Goal: Task Accomplishment & Management: Complete application form

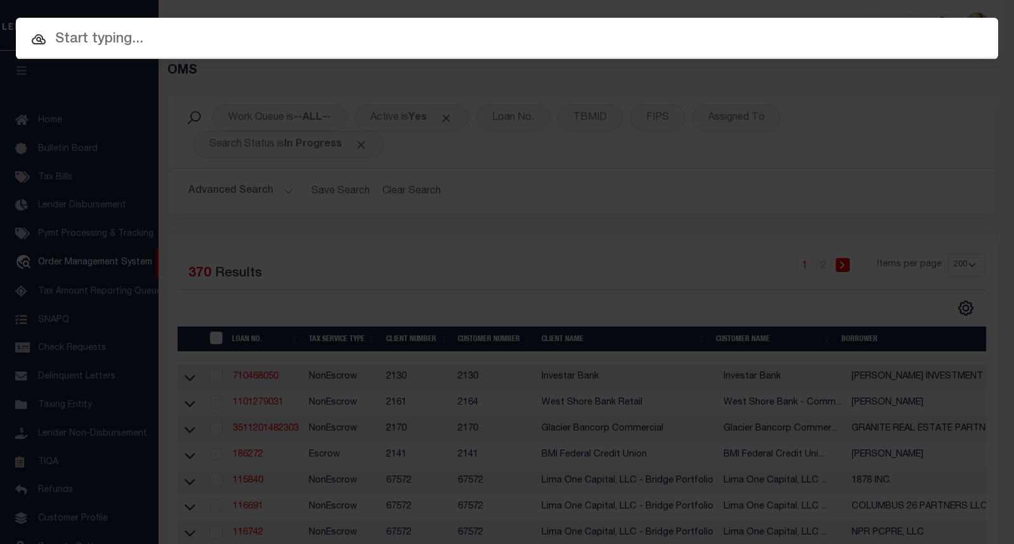
select select "200"
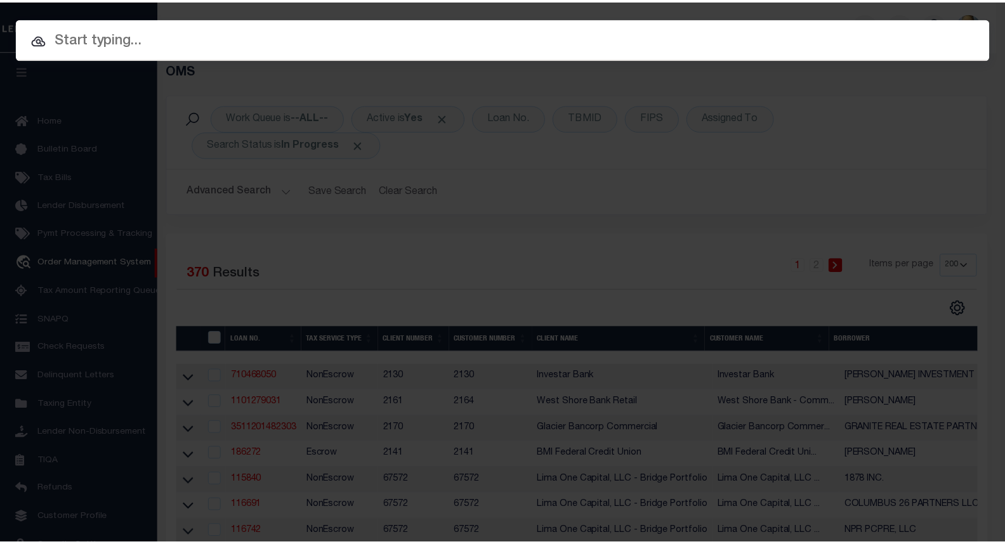
scroll to position [74, 0]
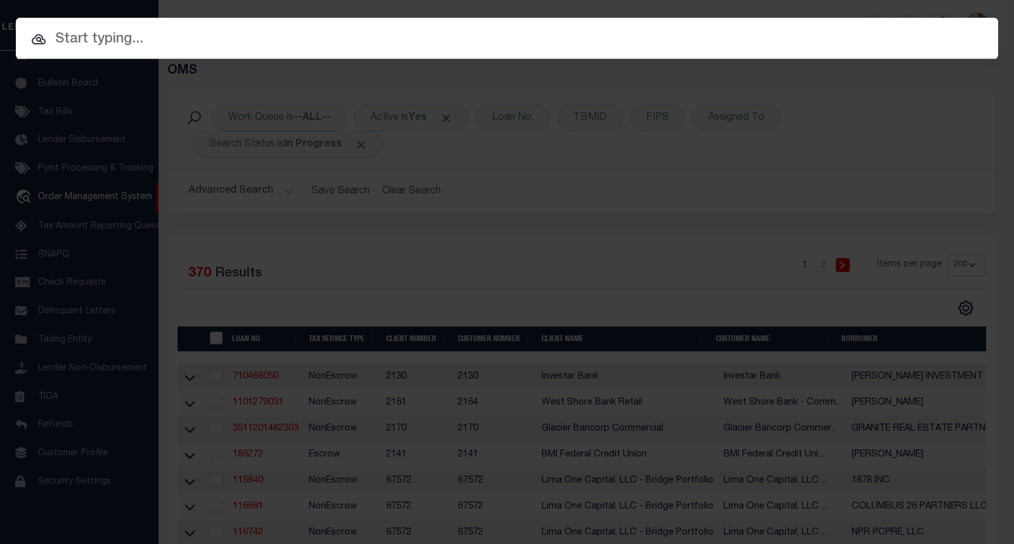
click at [136, 41] on input "text" at bounding box center [507, 40] width 982 height 22
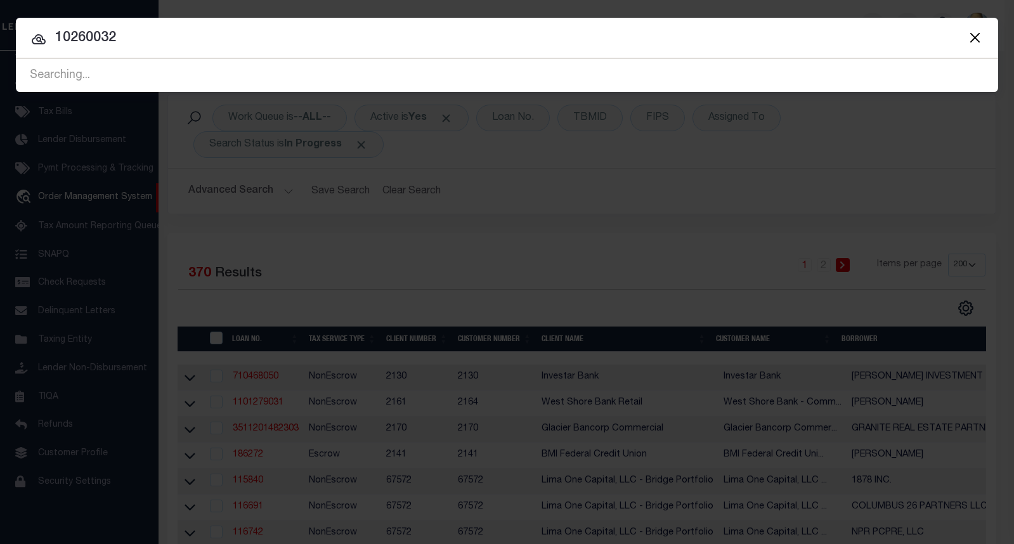
type input "10260032"
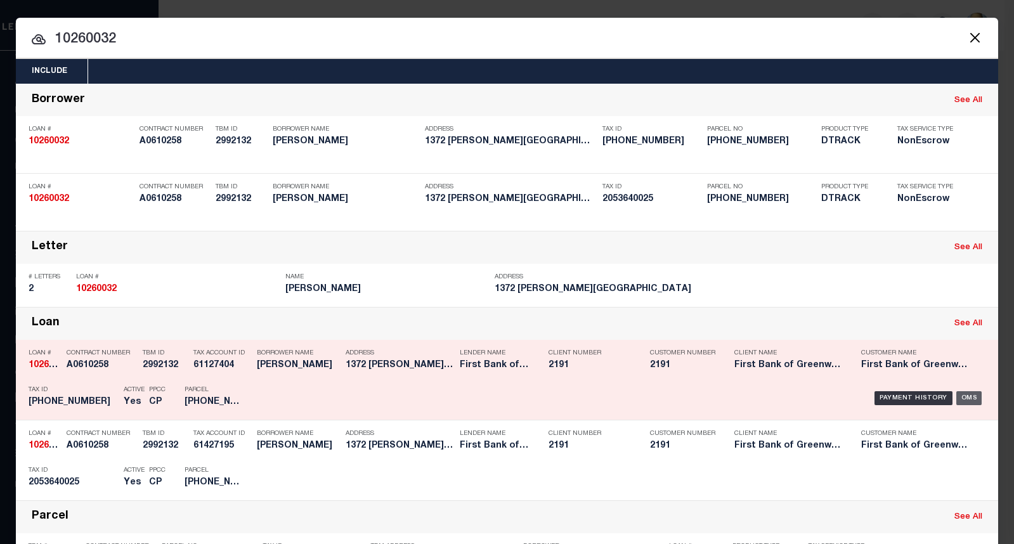
click at [962, 399] on div "OMS" at bounding box center [969, 398] width 26 height 14
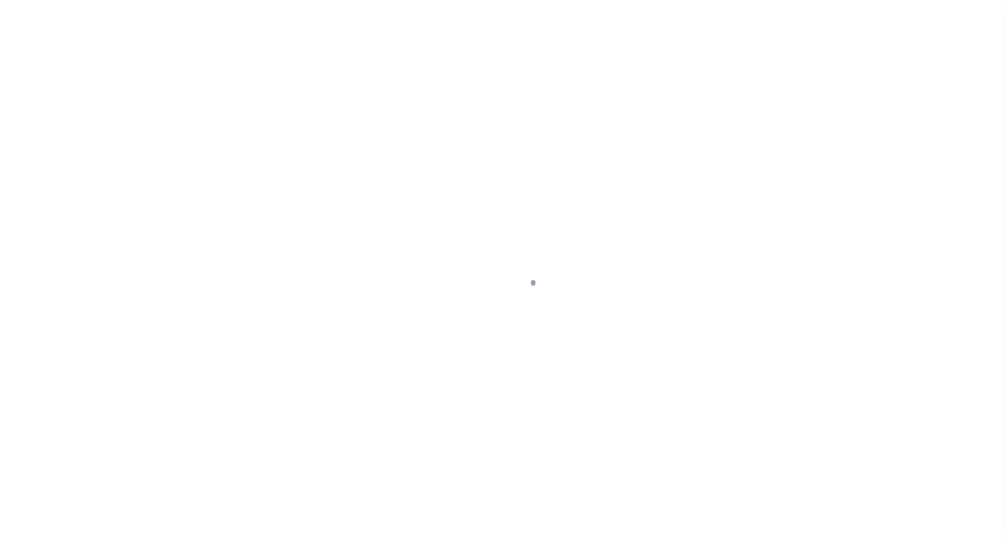
select select "NonEscrow"
type input "1372 [PERSON_NAME][GEOGRAPHIC_DATA]"
type input "05364 0025"
type input "BRONX NY 104616041"
type input "NY"
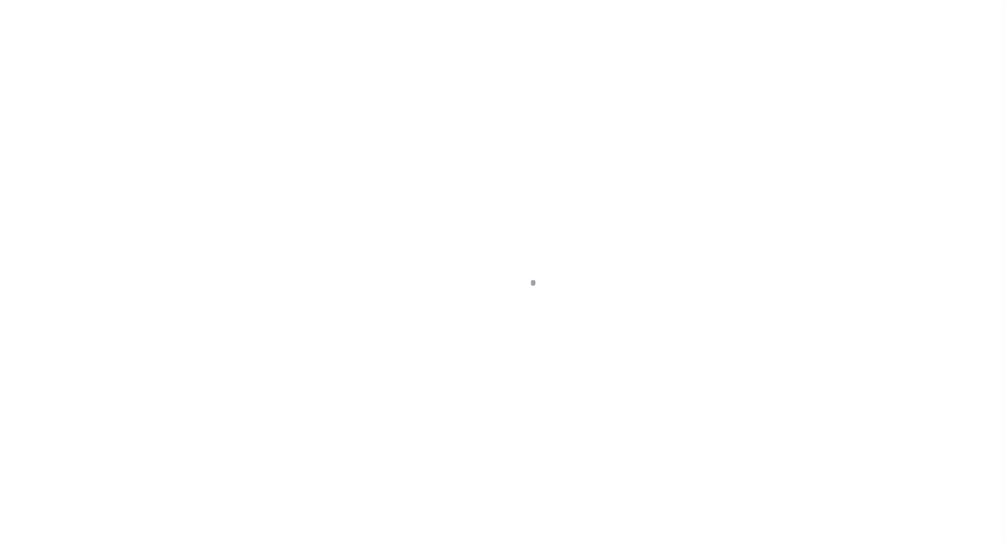
select select
type textarea "(SEE LEGAL IMAG E ON FILE)."
type textarea "Liability subject to parcel provided"
select select
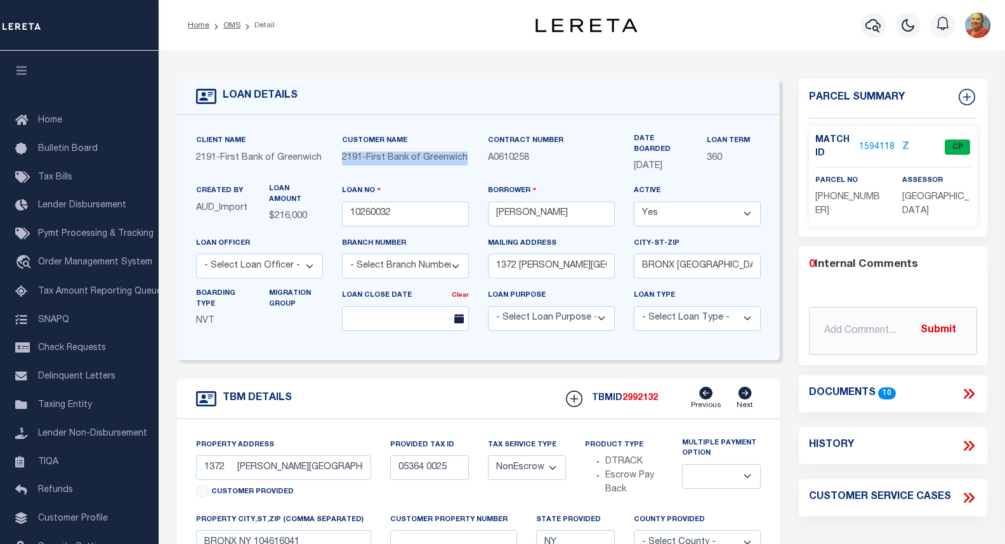
drag, startPoint x: 389, startPoint y: 176, endPoint x: 335, endPoint y: 158, distance: 56.8
click at [335, 158] on div "Customer Name 2191 - First Bank of Greenwich" at bounding box center [405, 159] width 146 height 50
copy span "2191 - First Bank of Greenwich"
click at [541, 162] on p "A0610258" at bounding box center [551, 159] width 127 height 14
drag, startPoint x: 537, startPoint y: 162, endPoint x: 488, endPoint y: 161, distance: 48.8
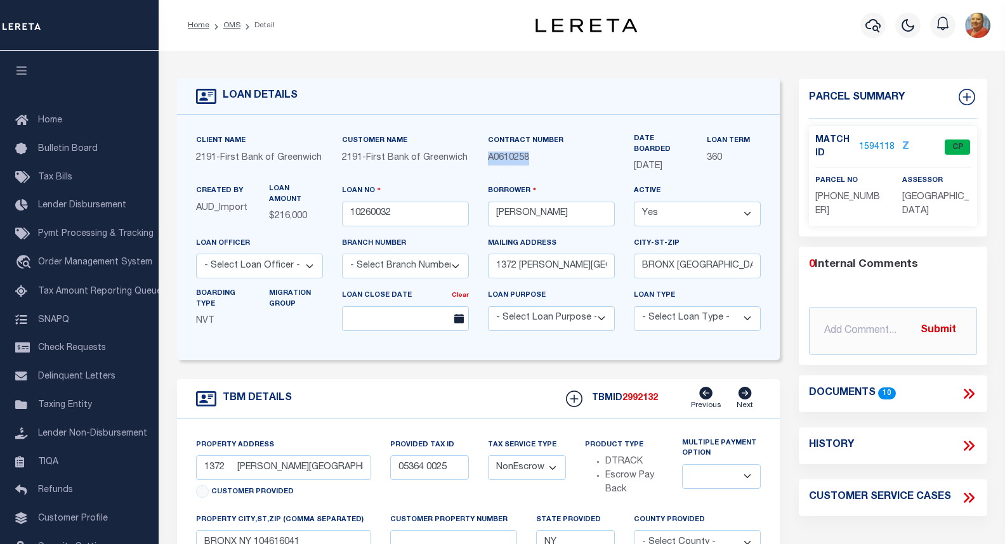
click at [488, 161] on p "A0610258" at bounding box center [551, 159] width 127 height 14
copy span "A0610258"
click at [878, 141] on link "1594118" at bounding box center [877, 147] width 36 height 13
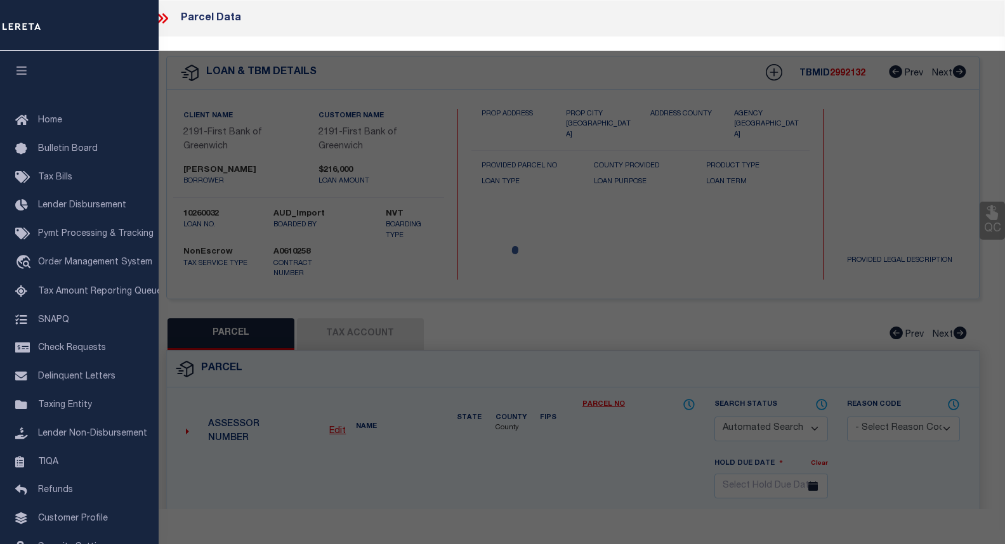
checkbox input "false"
select select "CP"
type input "1372 [PERSON_NAME] AVENUE LLC"
type input "[GEOGRAPHIC_DATA][PERSON_NAME]"
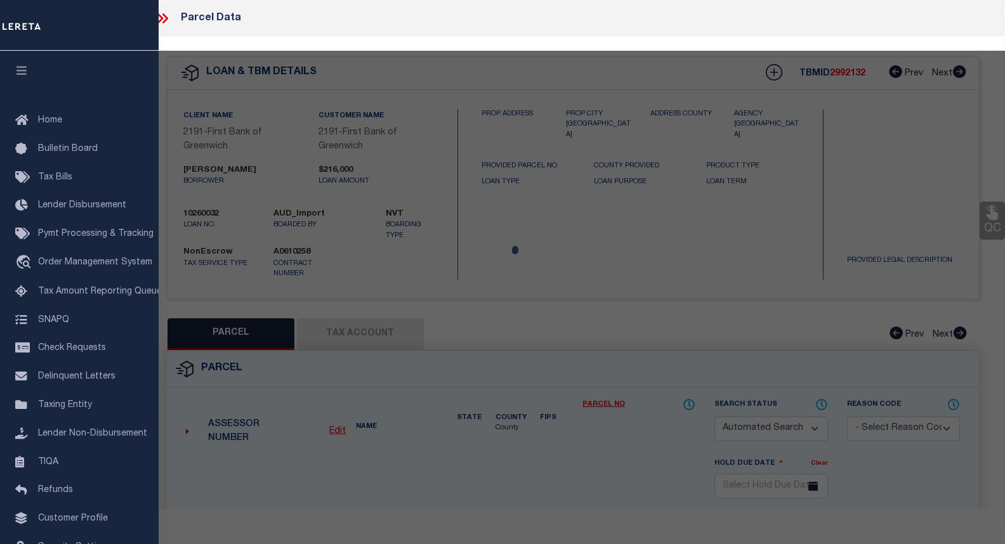
checkbox input "false"
type input "BRONX NY 10461"
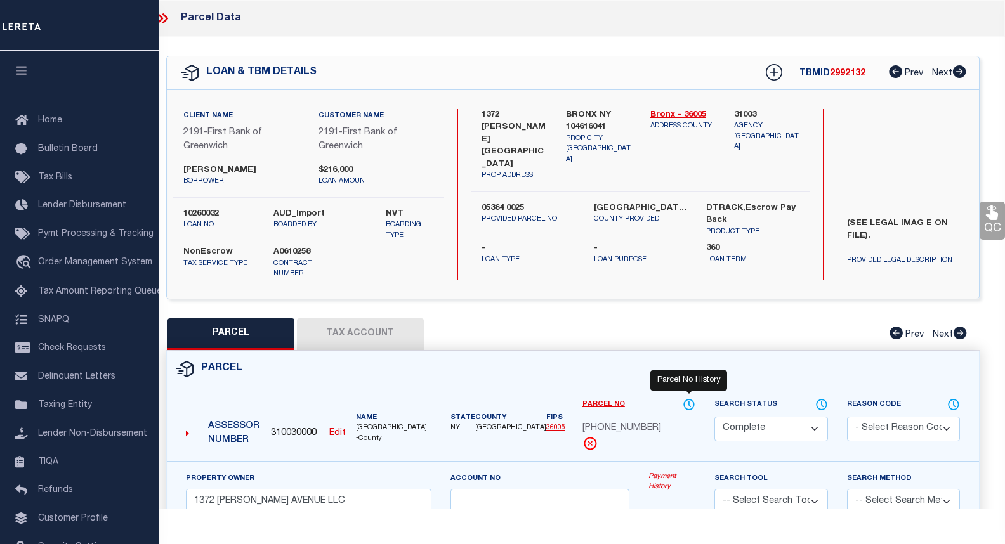
click at [689, 398] on icon at bounding box center [688, 405] width 13 height 14
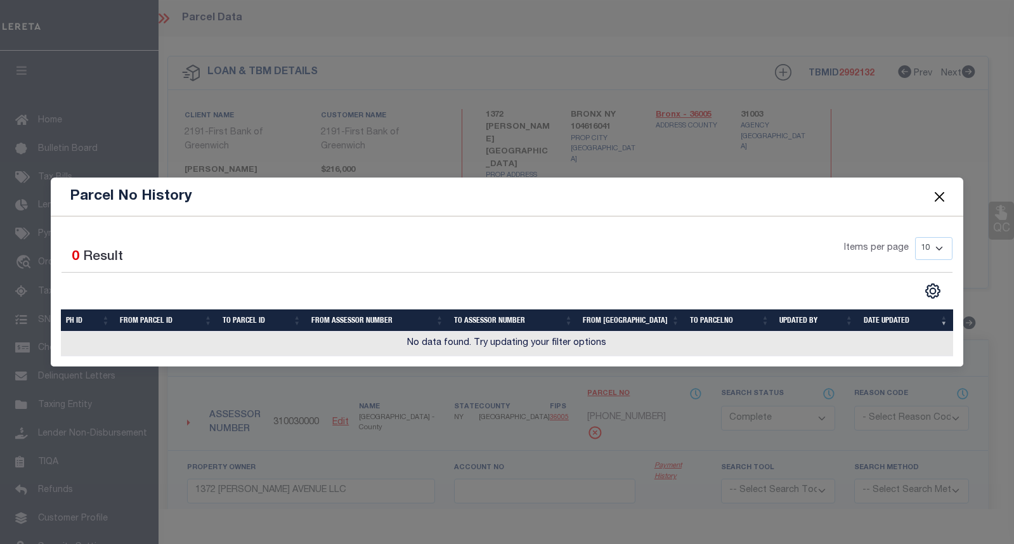
click at [941, 194] on button "Close" at bounding box center [940, 196] width 16 height 16
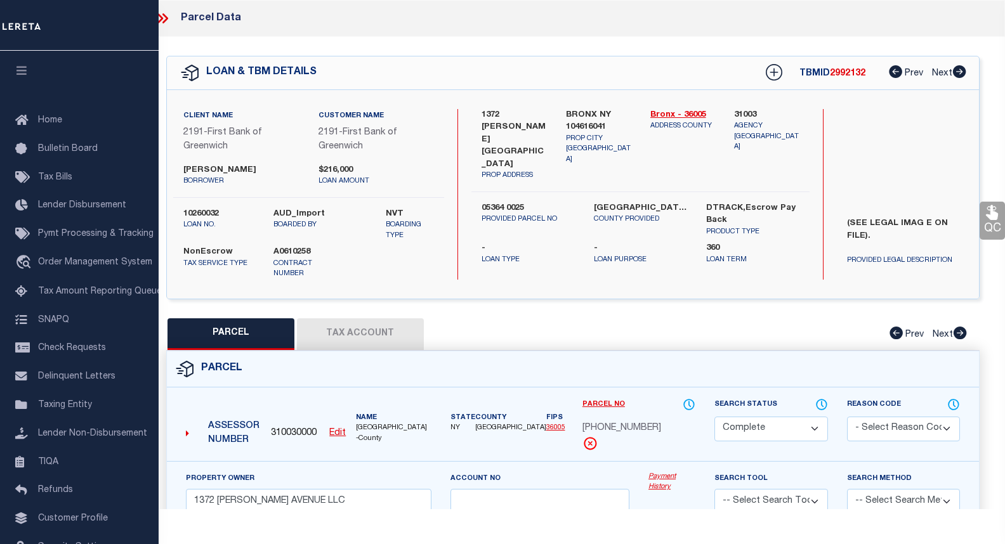
click at [657, 472] on link "Payment History" at bounding box center [671, 482] width 47 height 21
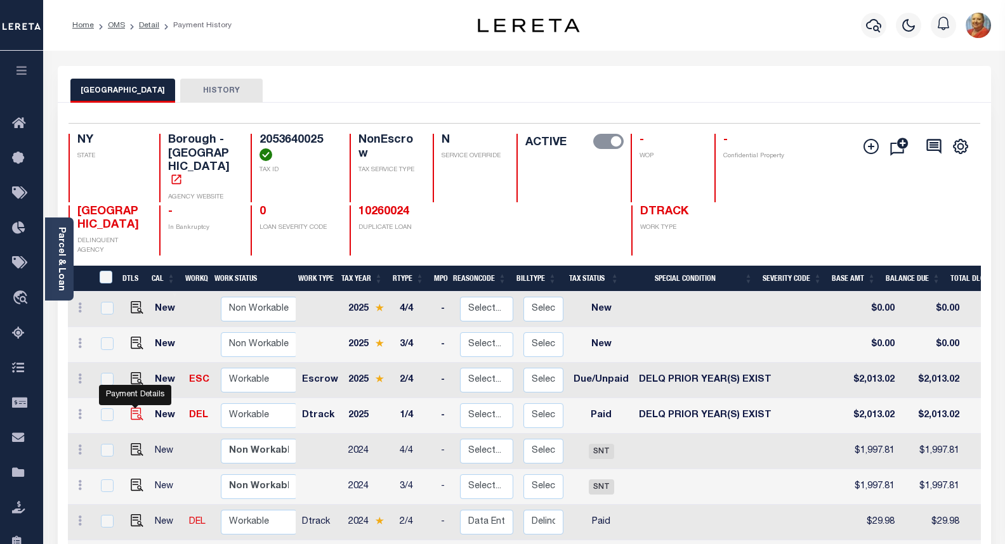
click at [134, 408] on img "" at bounding box center [137, 414] width 13 height 13
checkbox input "true"
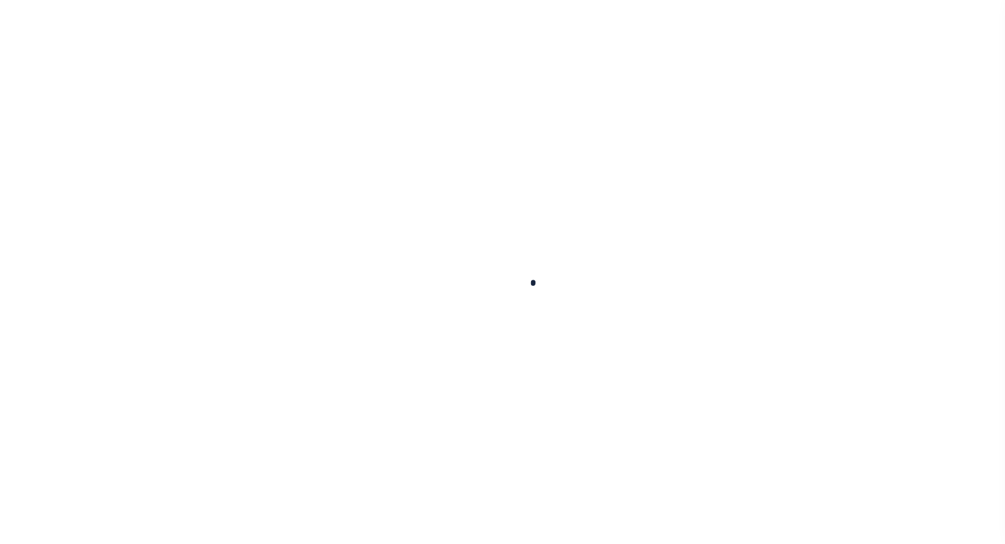
checkbox input "false"
type textarea "System error caused missed reporting. Lereta will cover P&I IAO $14.94 - MU"
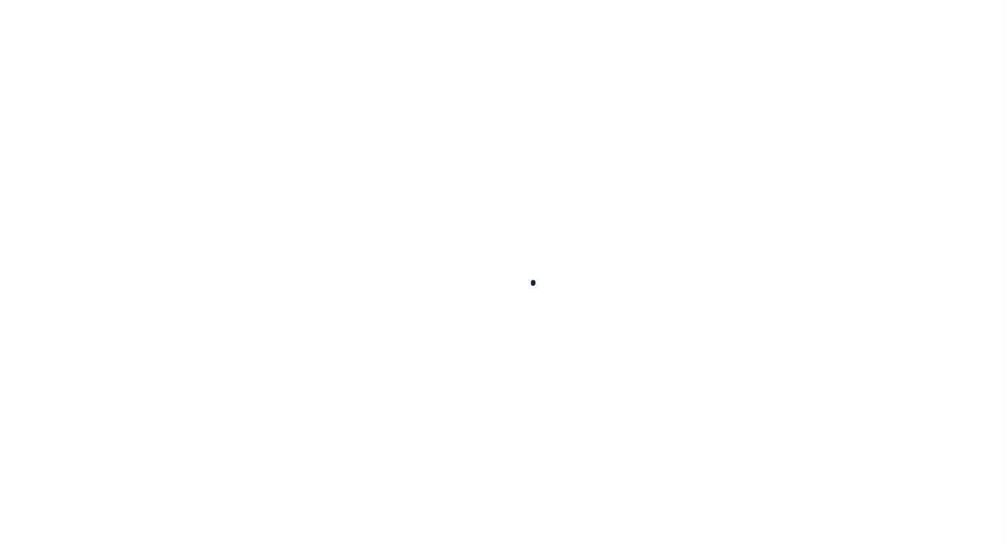
type input "Q0000000"
type input "Quarterly"
type input "08/15/2025"
type input "07/21/2025"
select select "PYD"
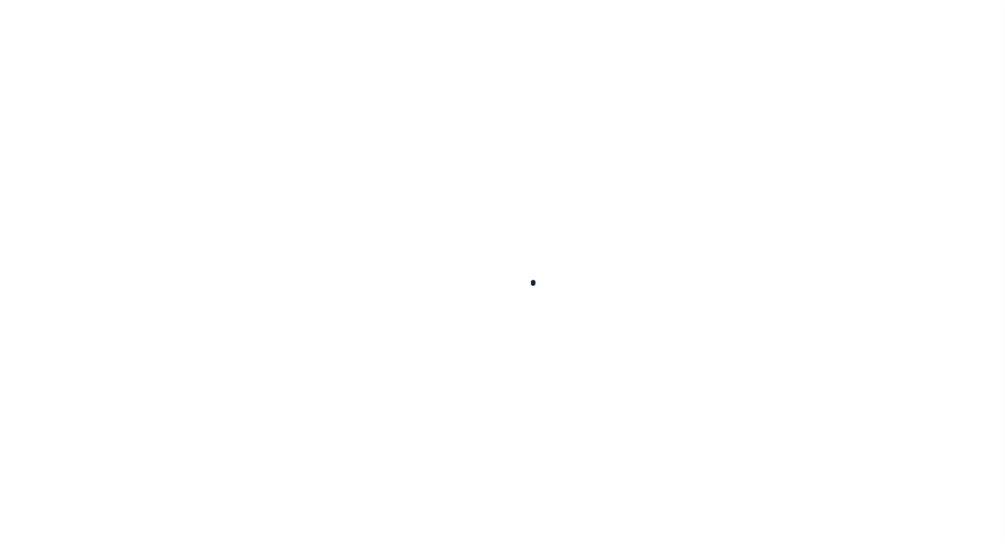
select select "18"
type input "0"
type input "$2,013.02"
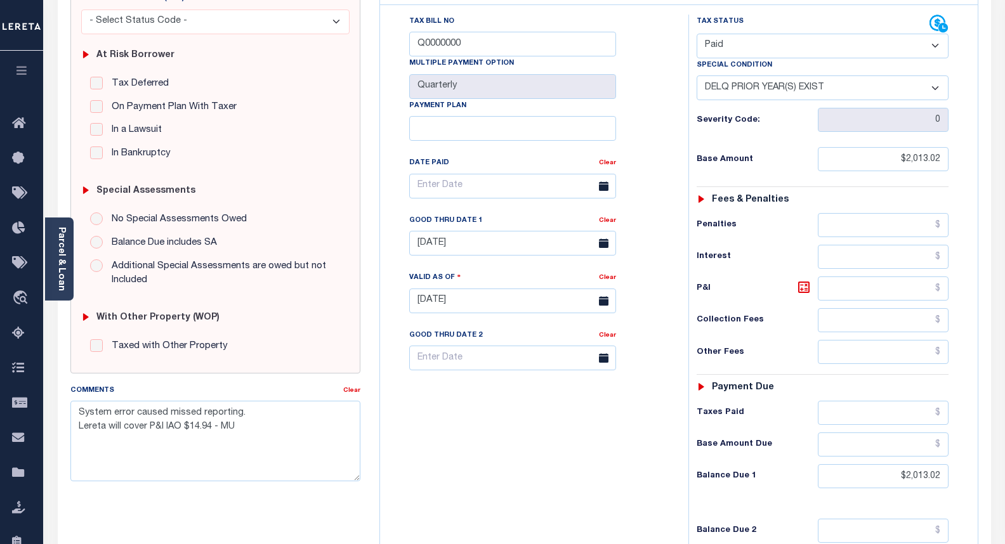
scroll to position [254, 0]
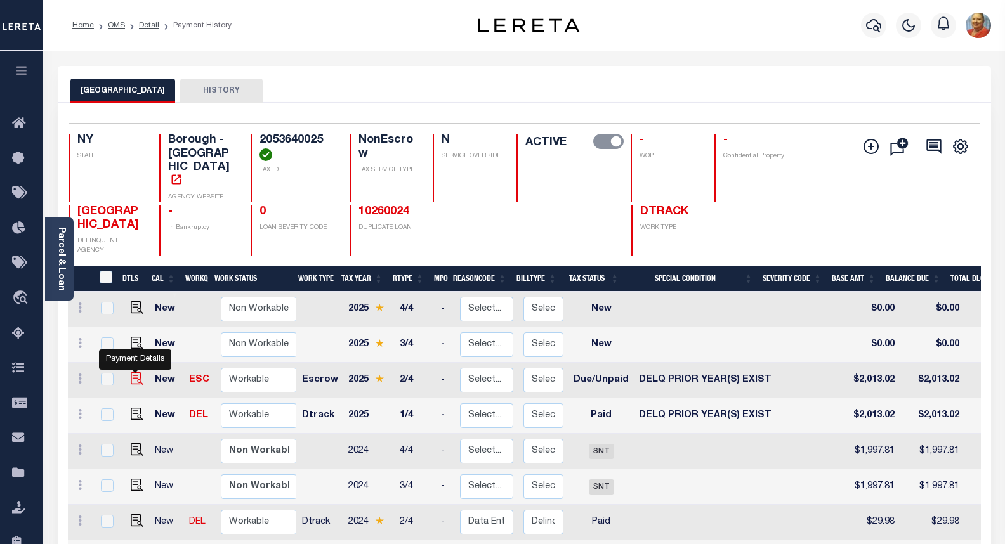
click at [134, 372] on img "" at bounding box center [137, 378] width 13 height 13
checkbox input "true"
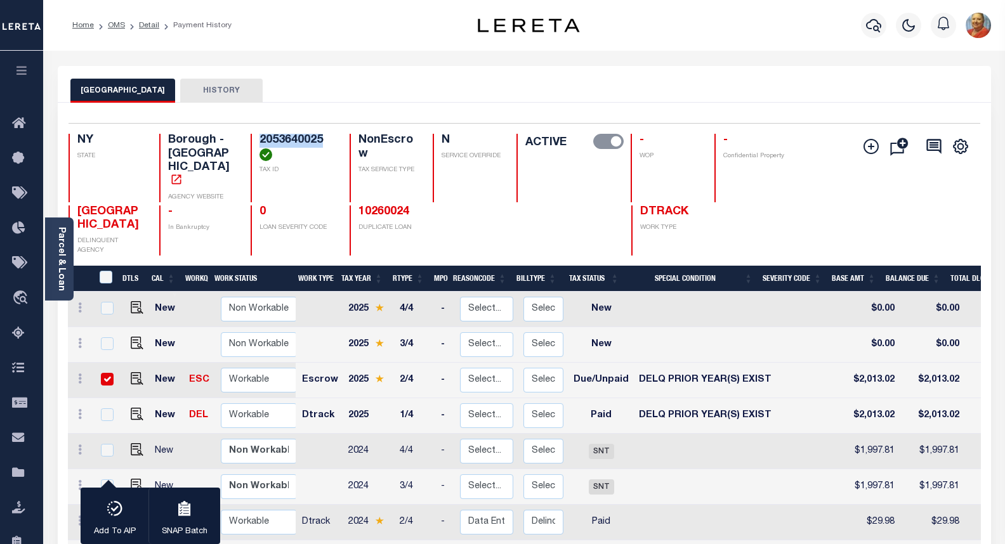
drag, startPoint x: 328, startPoint y: 139, endPoint x: 262, endPoint y: 140, distance: 66.0
click at [262, 140] on h4 "2053640025" at bounding box center [296, 147] width 75 height 27
copy h4 "2053640025"
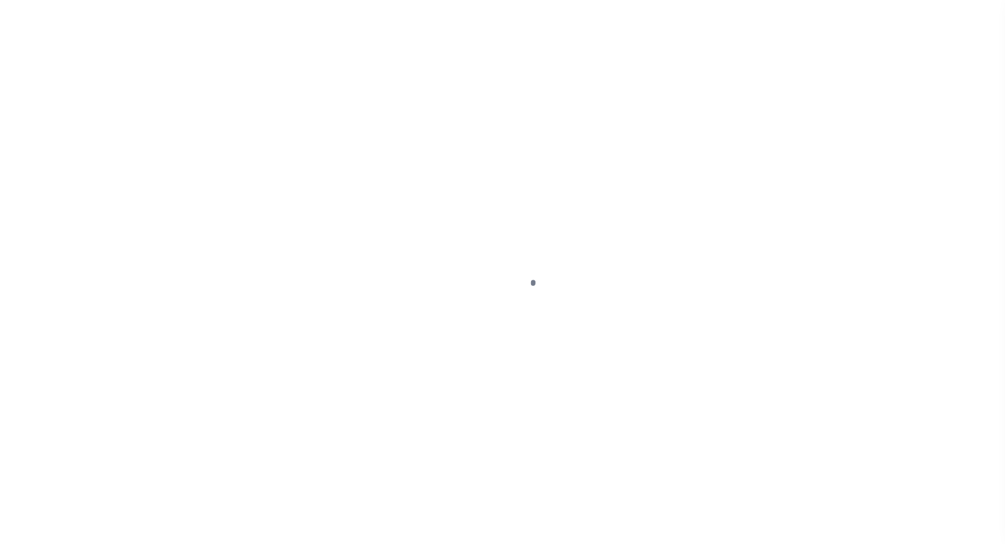
select select "DUE"
select select "18"
type input "10260032"
type input "[PERSON_NAME]"
select select
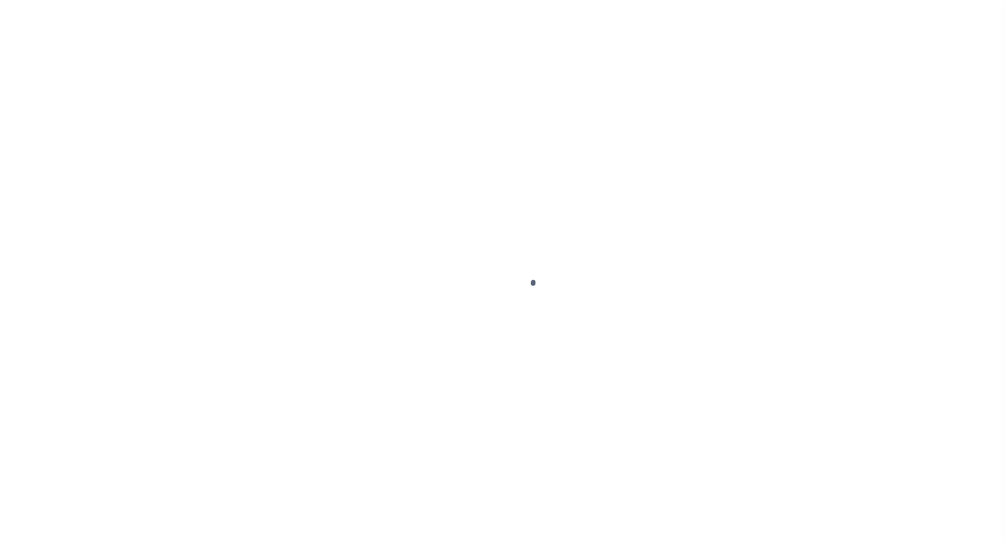
select select
type input "1372 [PERSON_NAME][GEOGRAPHIC_DATA]"
type input "BRONX [GEOGRAPHIC_DATA] 10461-6041"
select select
select select "NonEscrow"
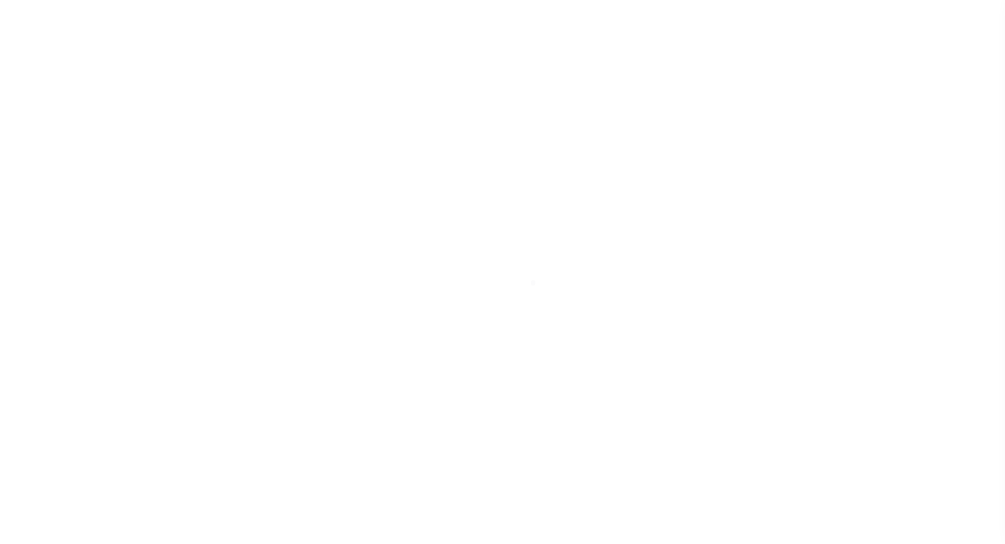
type input "1372 [PERSON_NAME][GEOGRAPHIC_DATA]"
type input "05364 0025"
type input "BRONX NY 104616041"
type input "NY"
select select
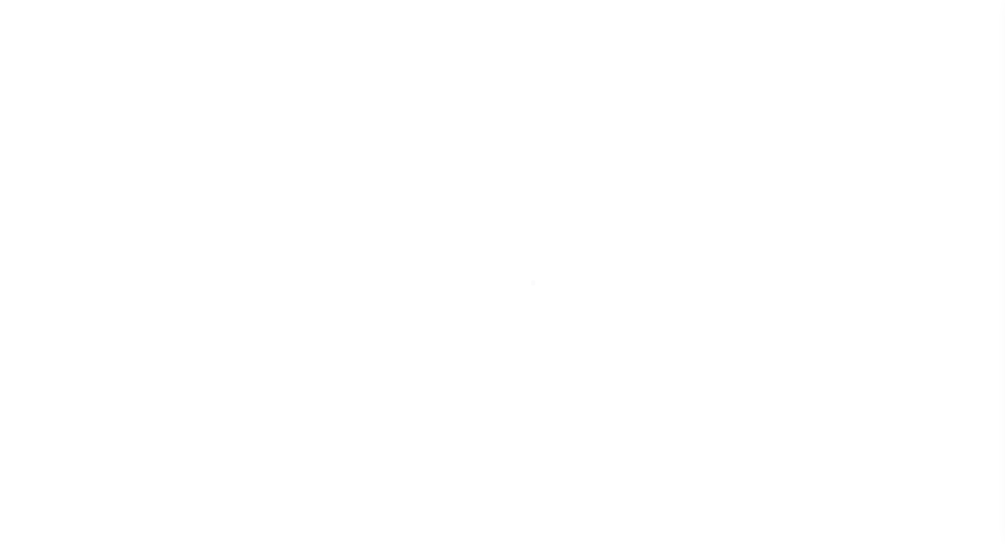
type textarea "(SEE LEGAL IMAG E ON FILE)."
type textarea "Liability subject to parcel provided"
select select
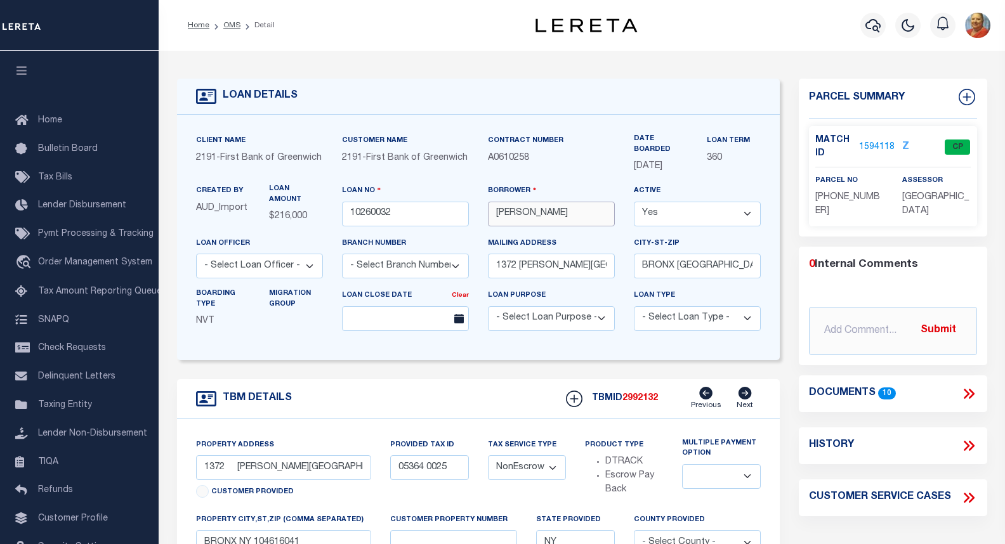
drag, startPoint x: 595, startPoint y: 221, endPoint x: 498, endPoint y: 225, distance: 97.1
click at [498, 225] on input "[PERSON_NAME]" at bounding box center [551, 214] width 127 height 25
click at [878, 30] on icon "button" at bounding box center [872, 25] width 15 height 15
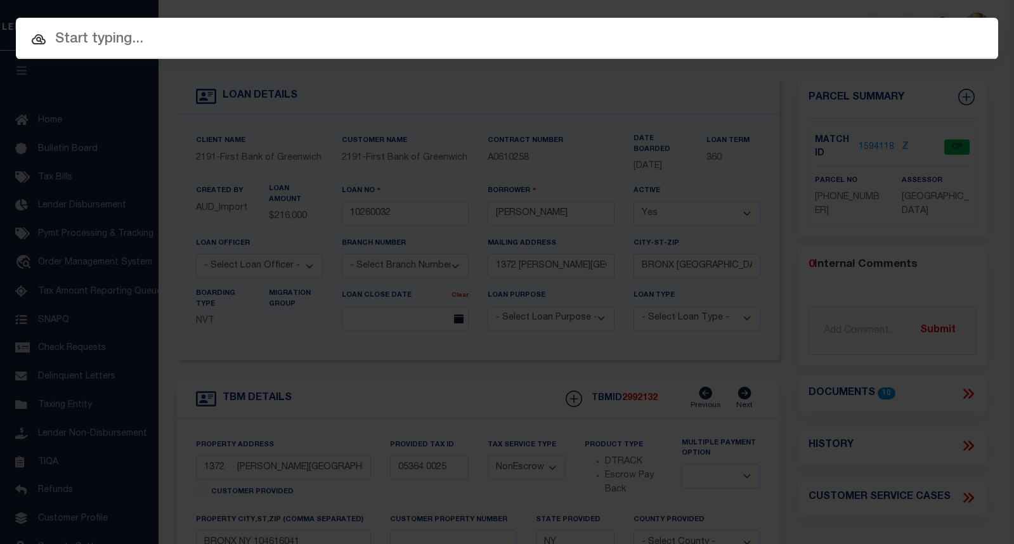
click at [148, 48] on input "text" at bounding box center [507, 40] width 982 height 22
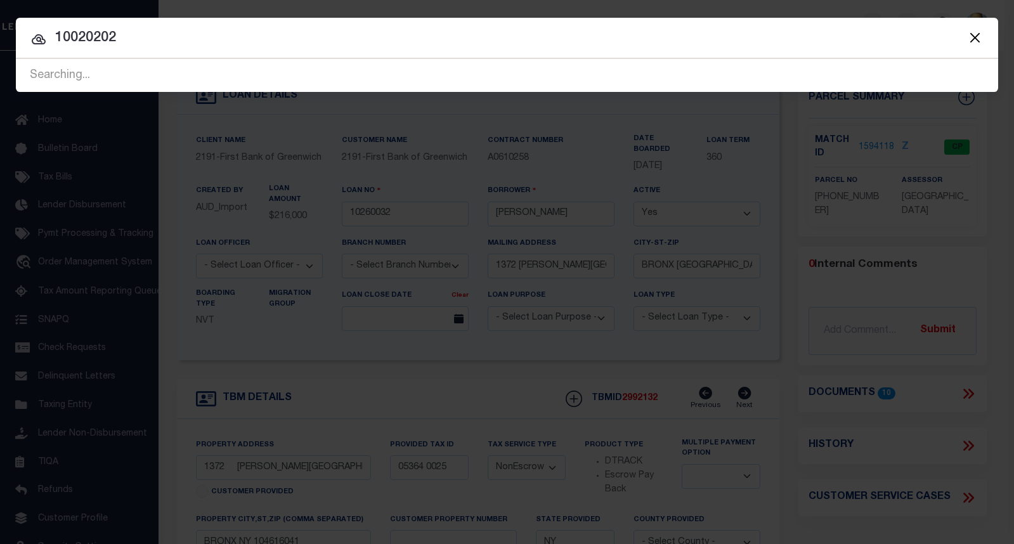
type input "10020202"
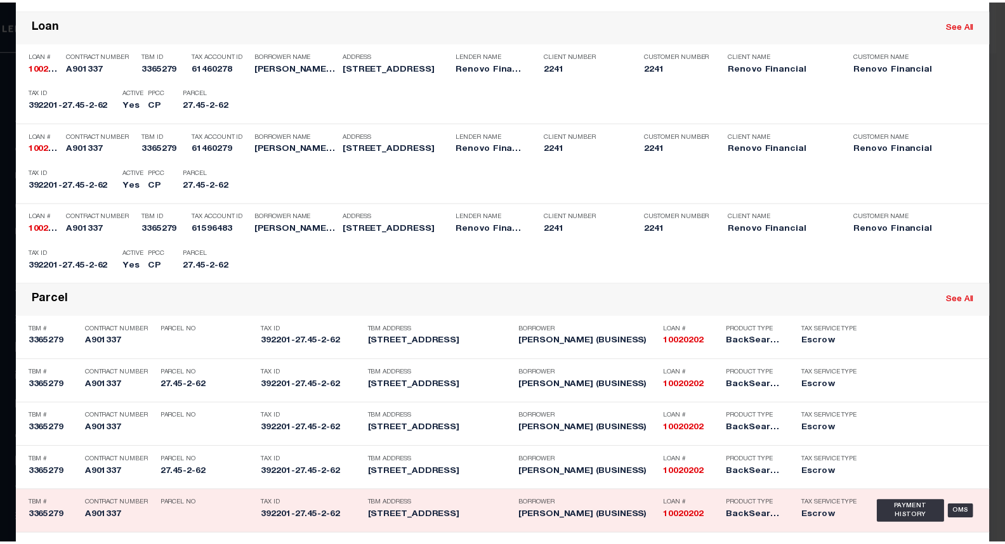
scroll to position [190, 0]
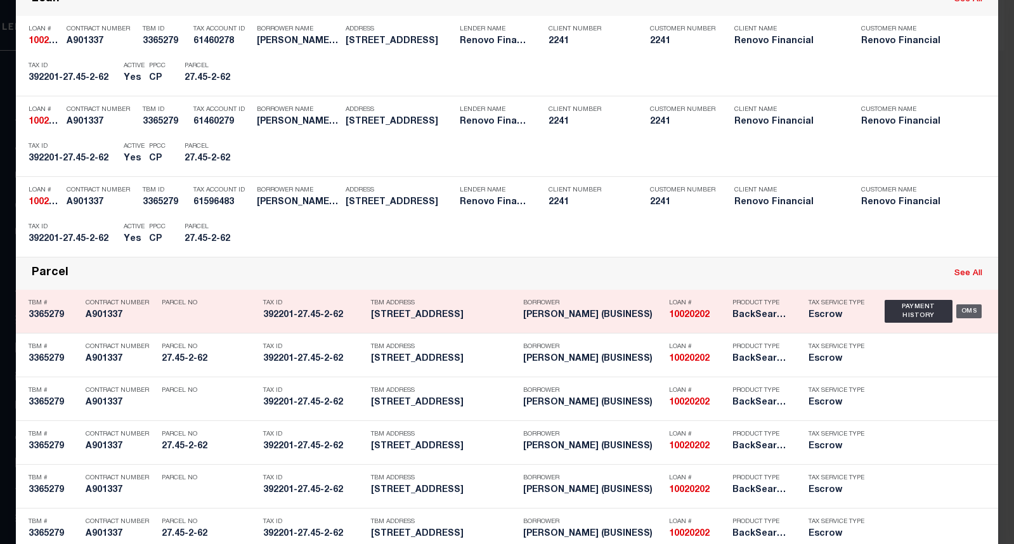
click at [966, 311] on div "OMS" at bounding box center [969, 311] width 26 height 14
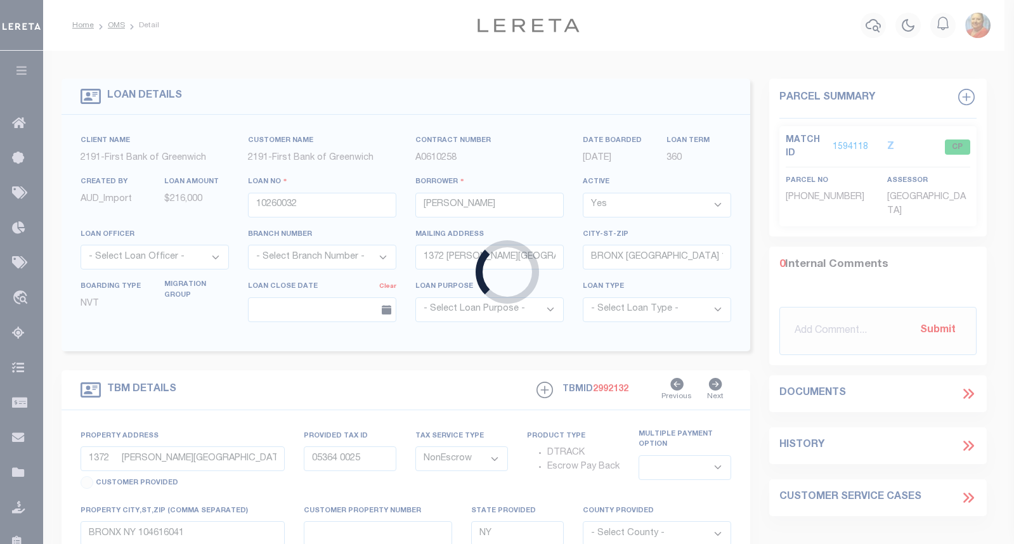
type input "10020202"
type input "[PERSON_NAME] (BUSINESS)"
select select
select select "10"
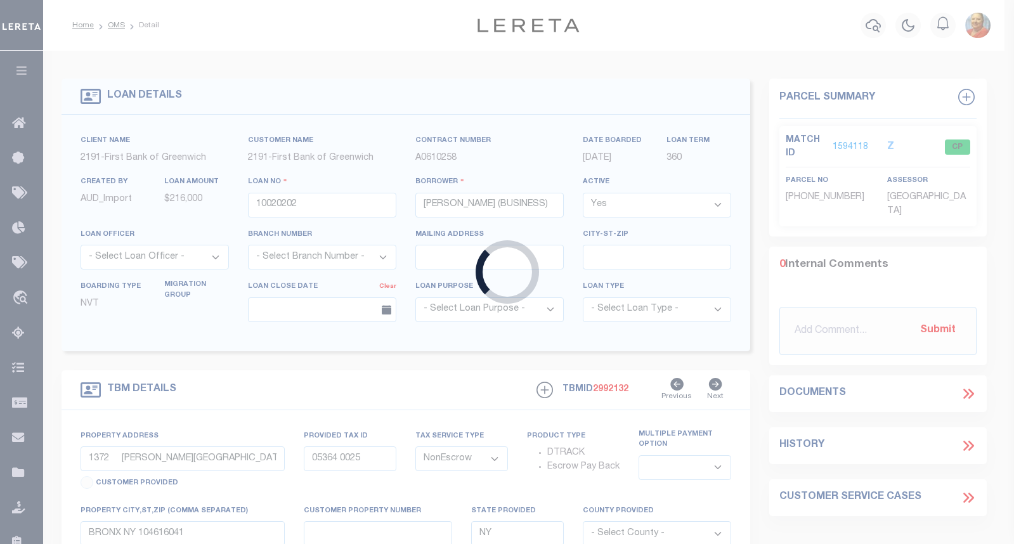
select select "Escrow"
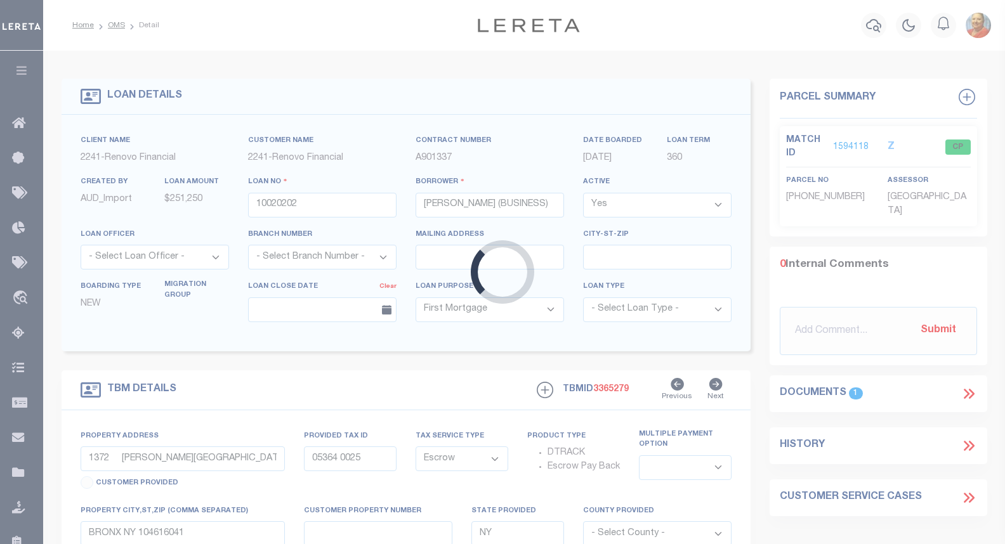
type input "[STREET_ADDRESS]"
type input "HAVERSTRAW, NY 10927"
type input "a0kUS000003yrcP"
select select
type textarea "LEGAL REQUIRED"
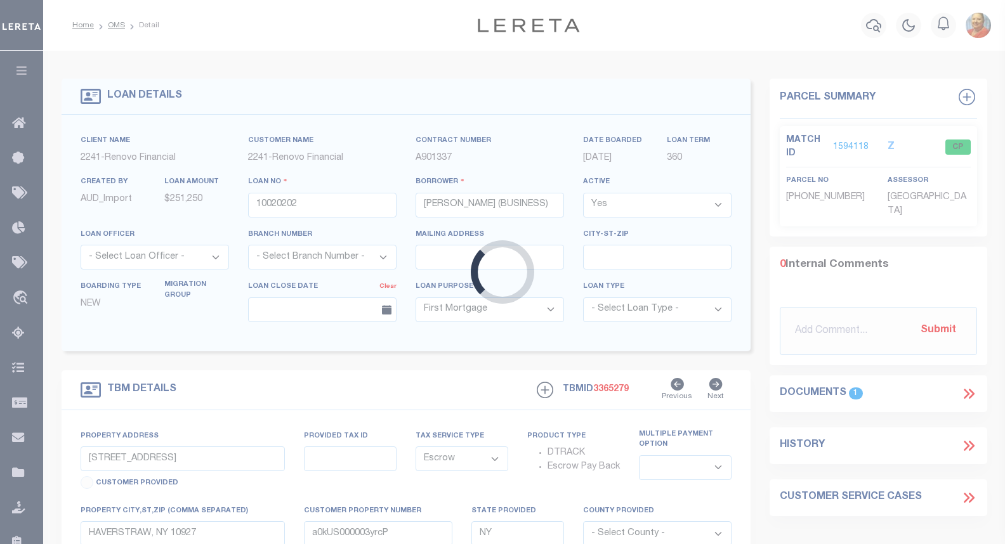
select select "14701"
select select "25067"
select select
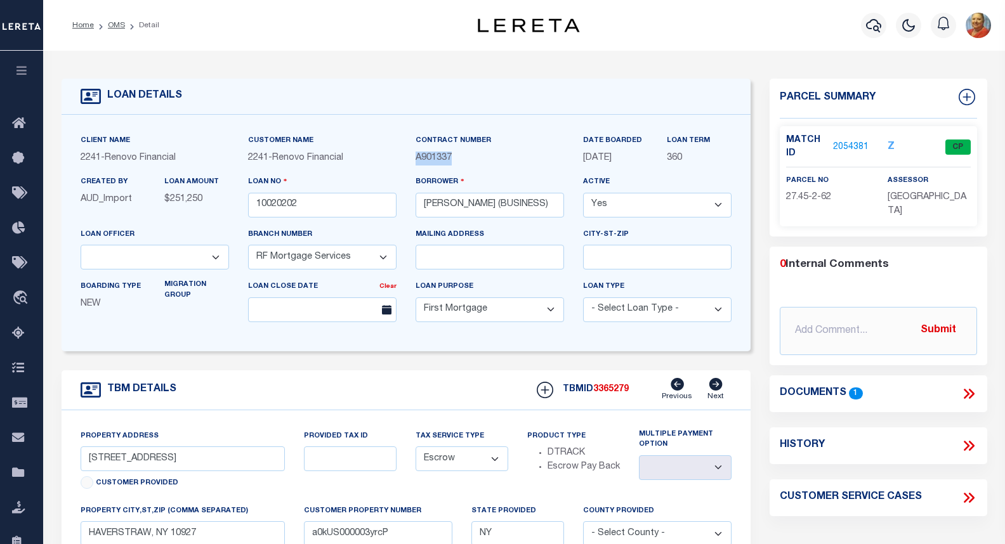
drag, startPoint x: 461, startPoint y: 158, endPoint x: 416, endPoint y: 161, distance: 45.1
click at [416, 161] on p "A901337" at bounding box center [489, 159] width 148 height 14
copy span "A901337"
click at [845, 147] on link "2054381" at bounding box center [851, 147] width 36 height 13
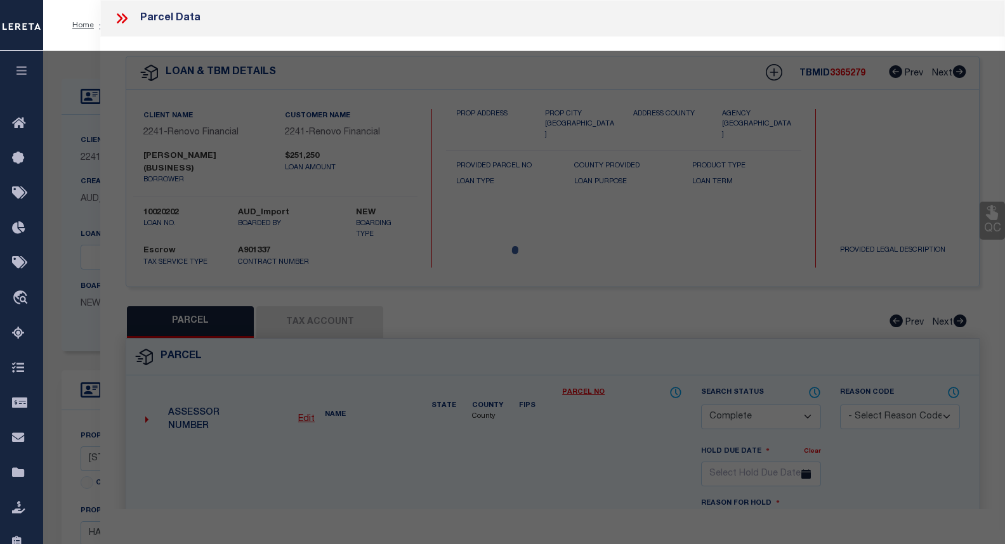
select select "AS"
checkbox input "false"
select select "CP"
select select
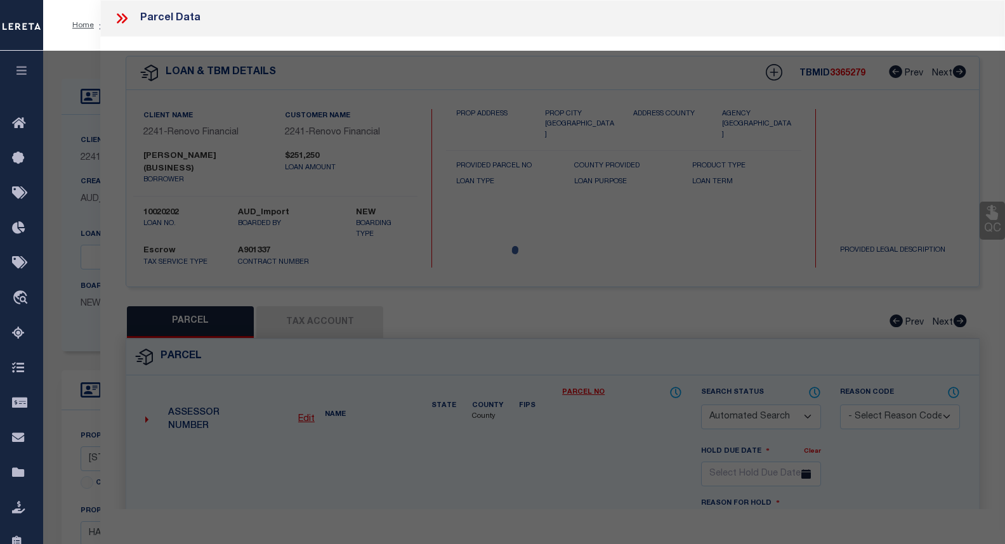
type input "[STREET_ADDRESS]"
checkbox input "false"
type input "HAVERSTRAW, NY 10927"
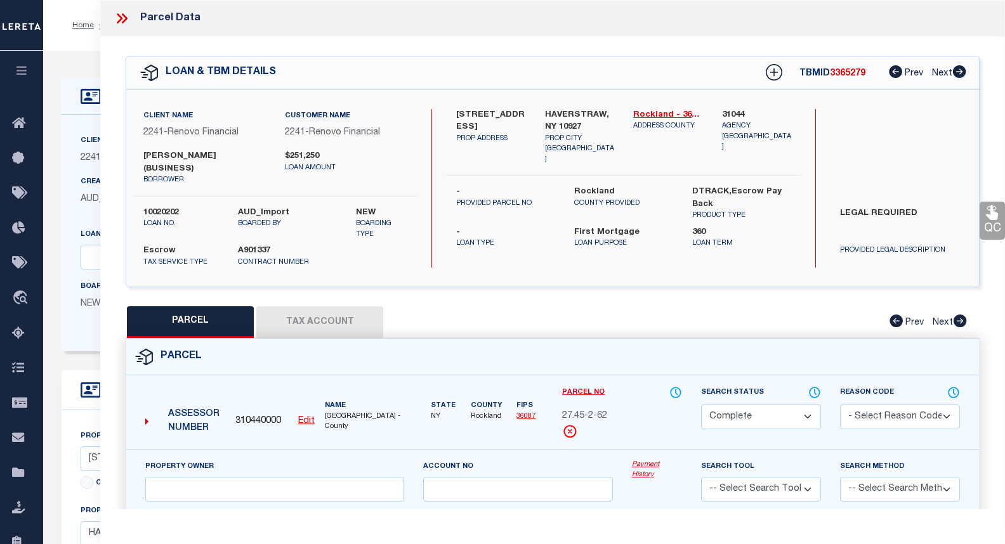
click at [320, 325] on button "Tax Account" at bounding box center [319, 322] width 127 height 32
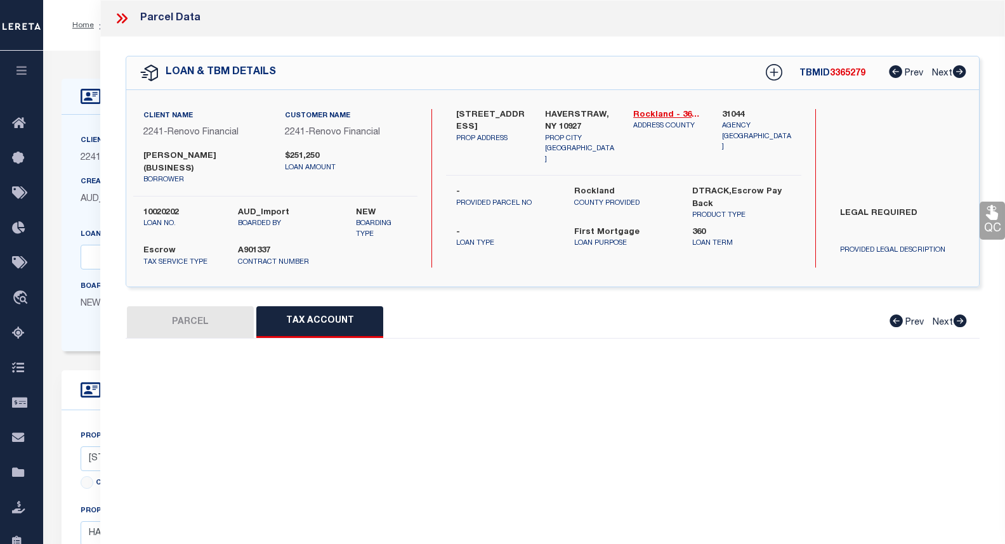
select select "100"
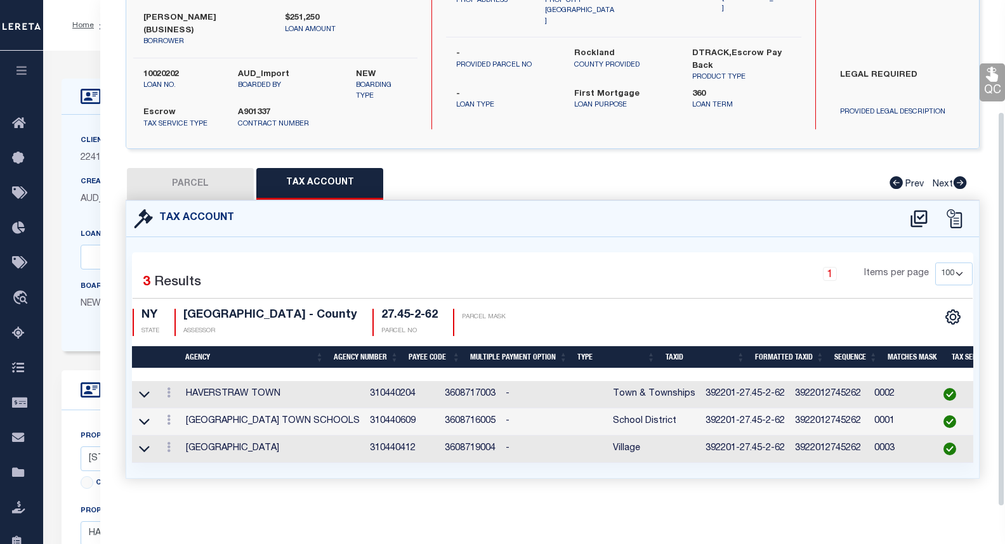
scroll to position [147, 0]
drag, startPoint x: 748, startPoint y: 385, endPoint x: 662, endPoint y: 388, distance: 85.7
click at [700, 388] on td "392201-27.45-2-62" at bounding box center [744, 394] width 89 height 27
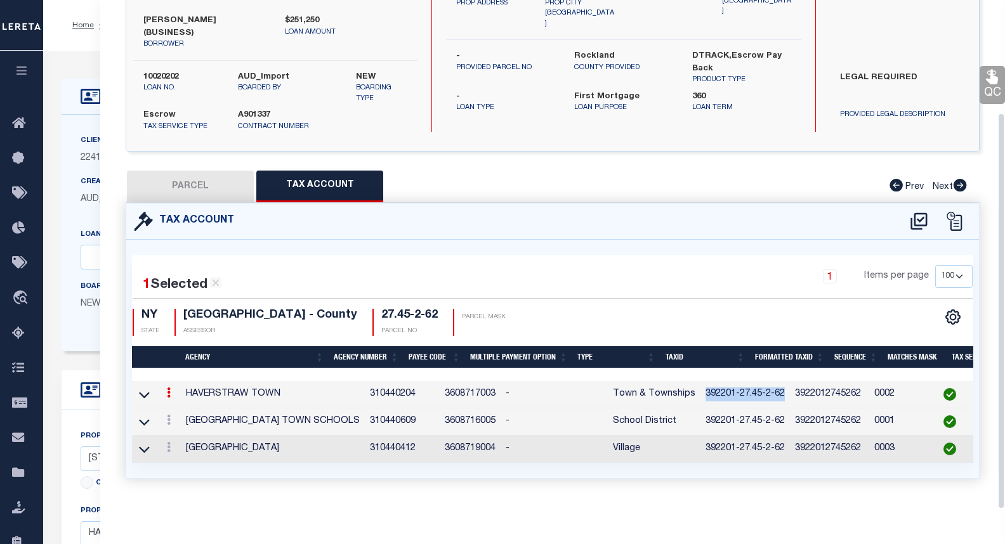
scroll to position [145, 0]
copy td "392201-27.45-2-62"
drag, startPoint x: 287, startPoint y: 444, endPoint x: 186, endPoint y: 445, distance: 100.2
click at [186, 445] on td "[GEOGRAPHIC_DATA]" at bounding box center [273, 449] width 184 height 27
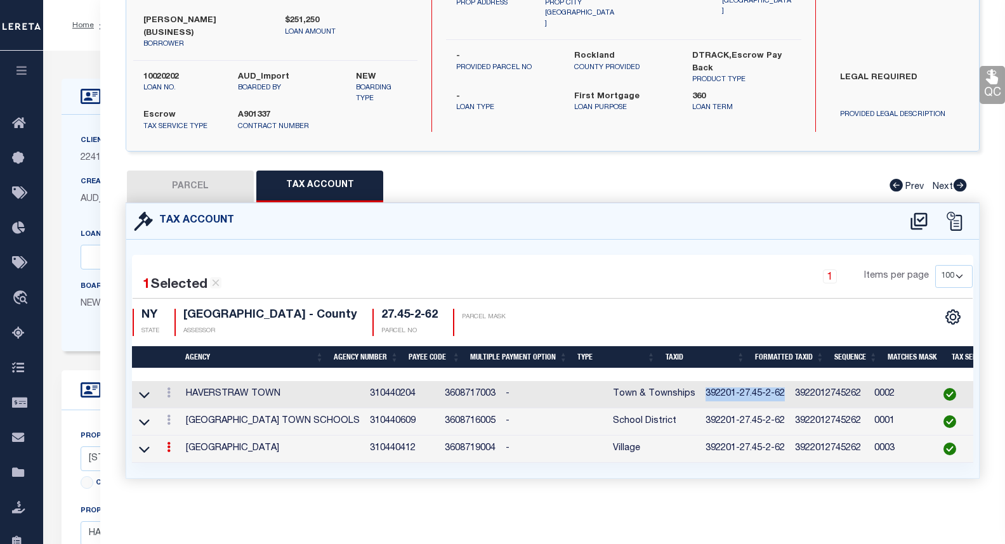
copy td "[GEOGRAPHIC_DATA]"
click at [400, 454] on td "310440412" at bounding box center [402, 449] width 75 height 27
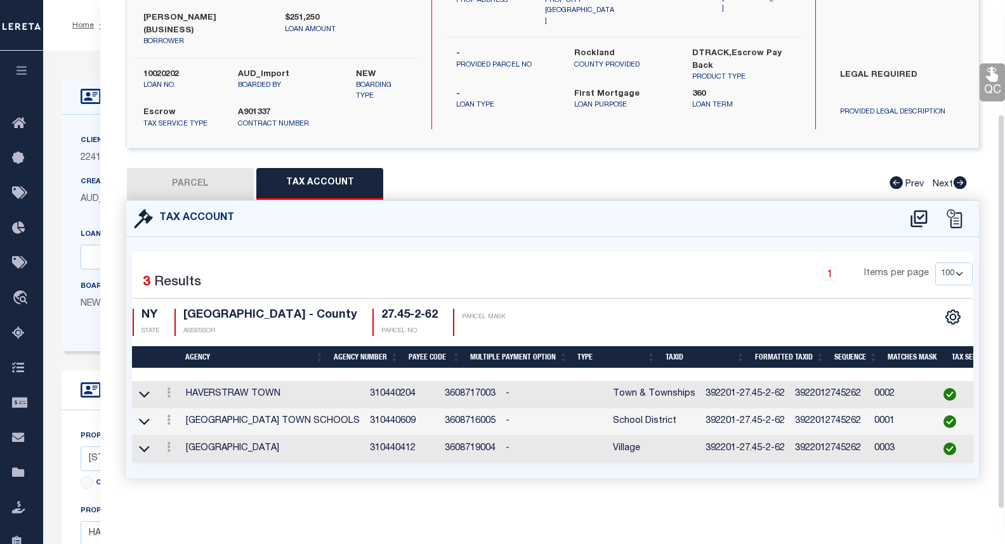
scroll to position [147, 0]
drag, startPoint x: 384, startPoint y: 438, endPoint x: 337, endPoint y: 444, distance: 47.3
click at [365, 444] on td "310440412" at bounding box center [402, 449] width 75 height 27
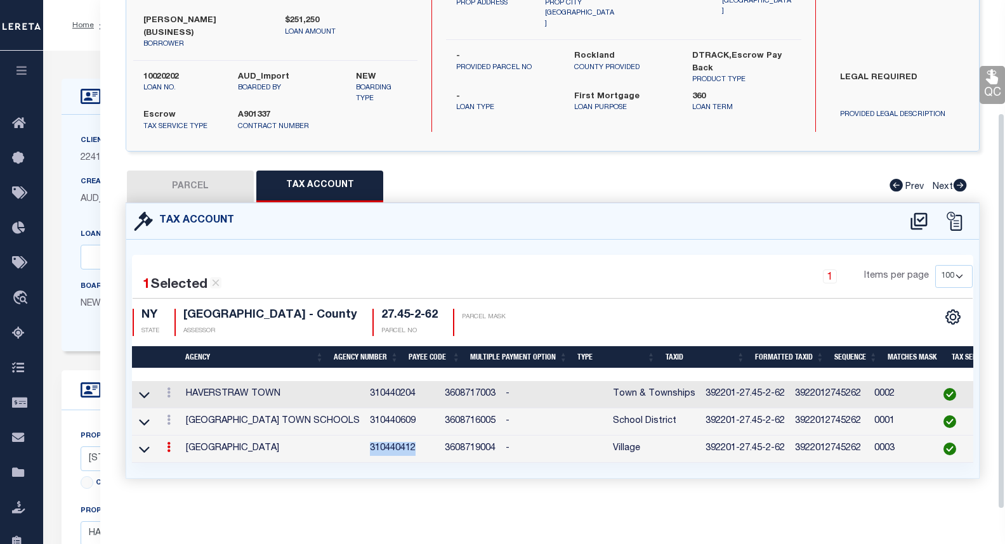
scroll to position [145, 0]
copy td "310440412"
click at [190, 176] on button "PARCEL" at bounding box center [190, 187] width 127 height 32
select select "AS"
checkbox input "false"
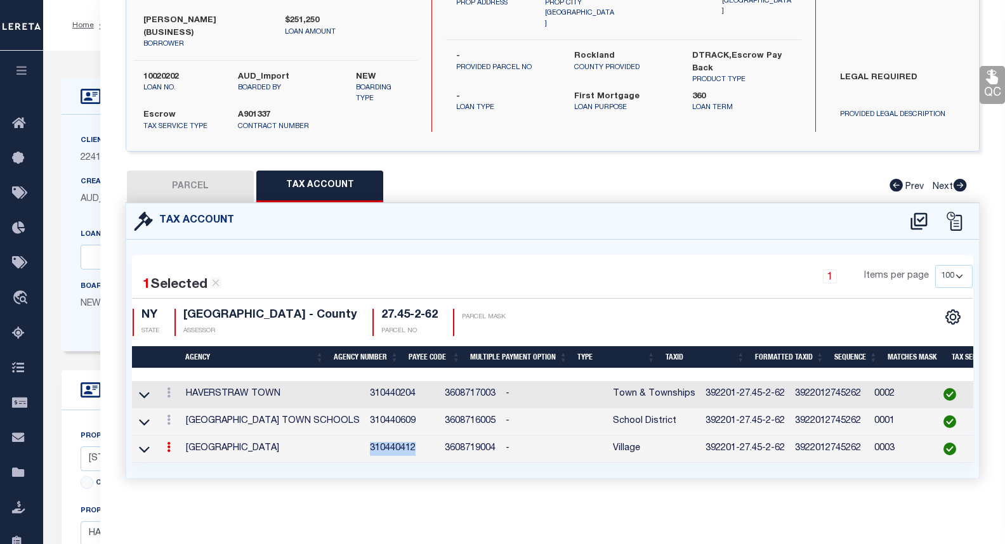
checkbox input "false"
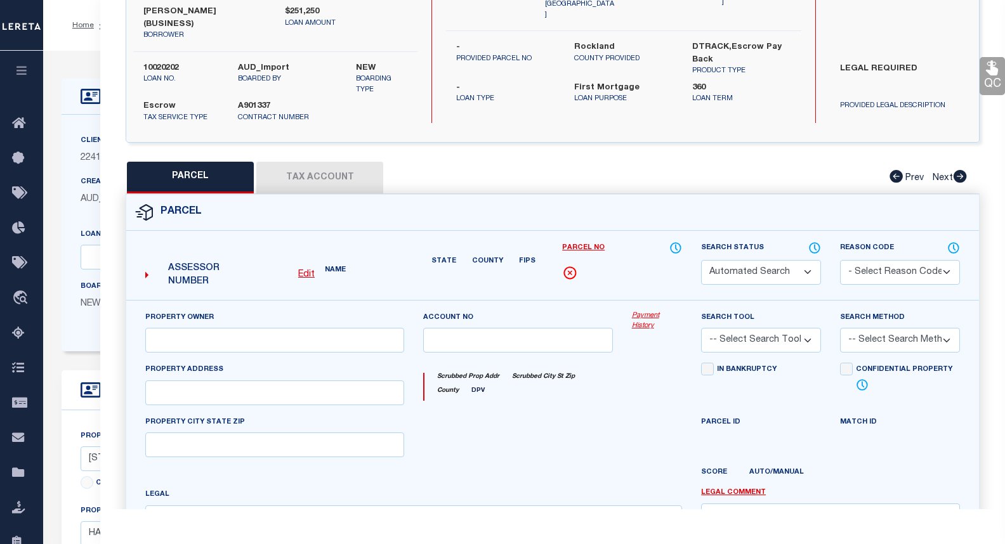
select select "CP"
select select
type input "[STREET_ADDRESS]"
checkbox input "false"
type input "HAVERSTRAW, NY 10927"
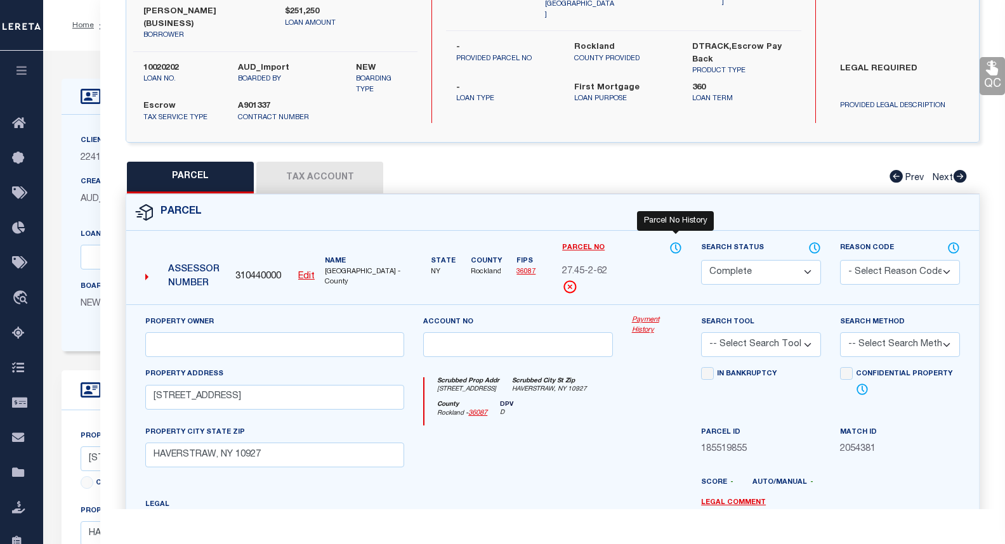
click at [677, 246] on icon at bounding box center [675, 248] width 13 height 14
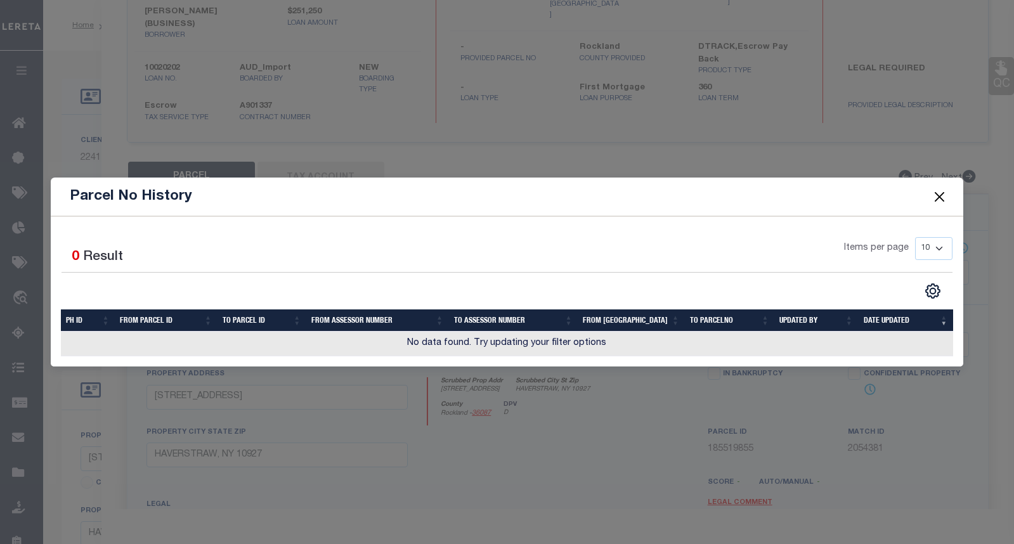
click at [946, 194] on button "Close" at bounding box center [940, 196] width 16 height 16
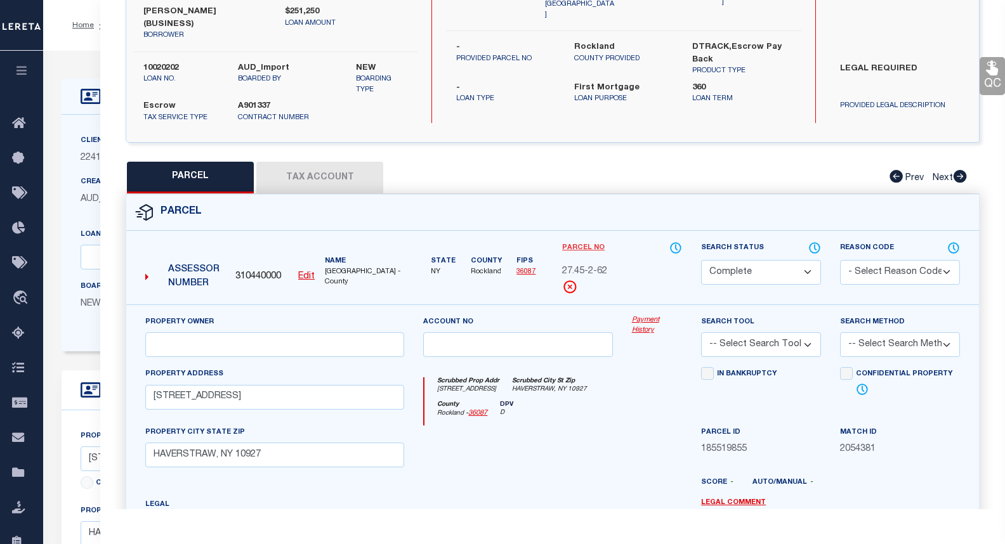
click at [570, 244] on link "Parcel No" at bounding box center [583, 248] width 42 height 11
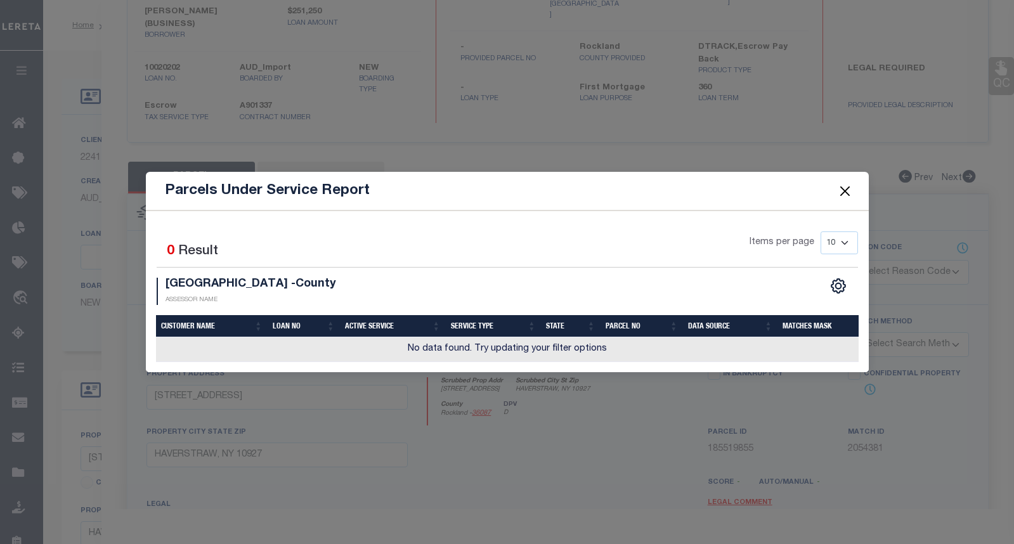
click at [843, 195] on button "Close" at bounding box center [844, 191] width 16 height 16
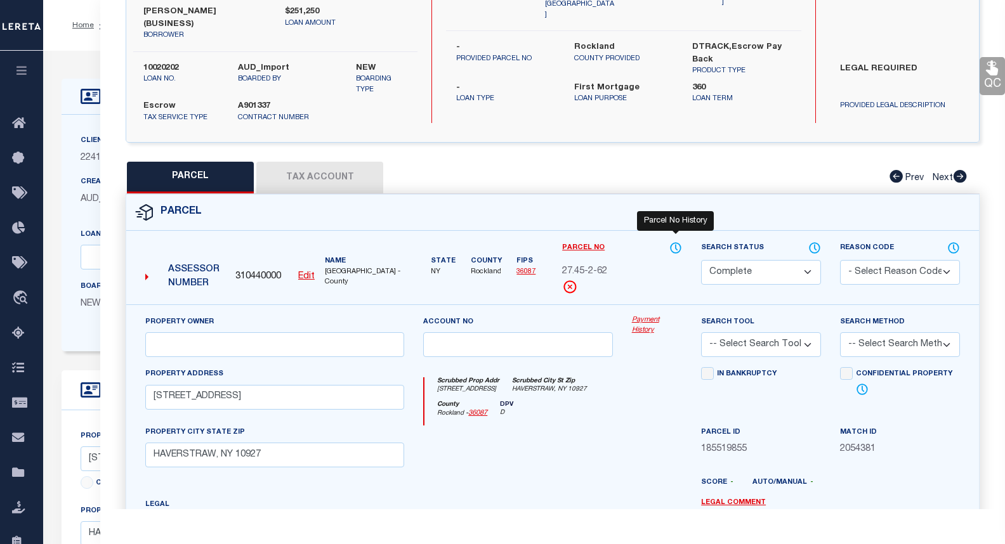
click at [679, 245] on icon at bounding box center [675, 248] width 13 height 14
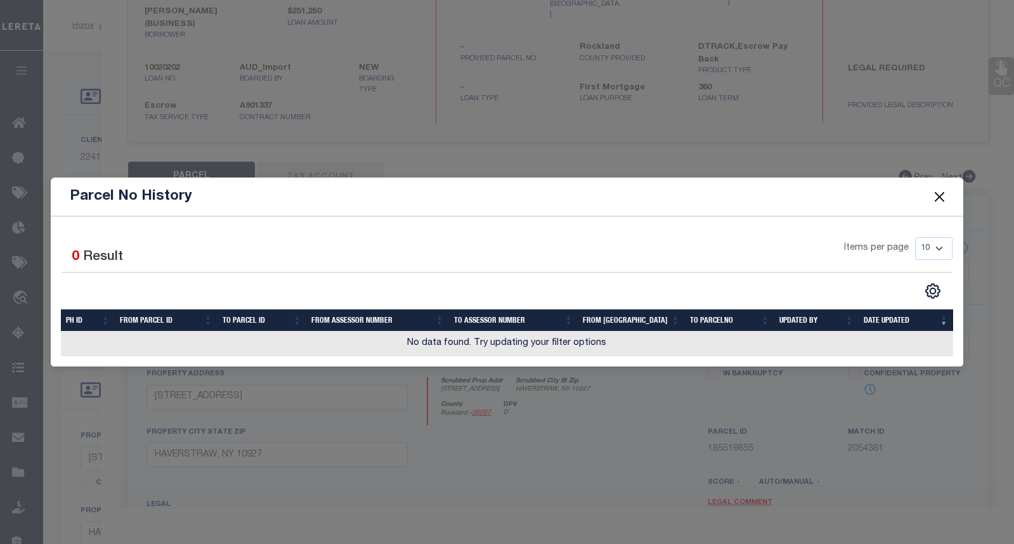
click at [935, 198] on button "Close" at bounding box center [940, 196] width 16 height 16
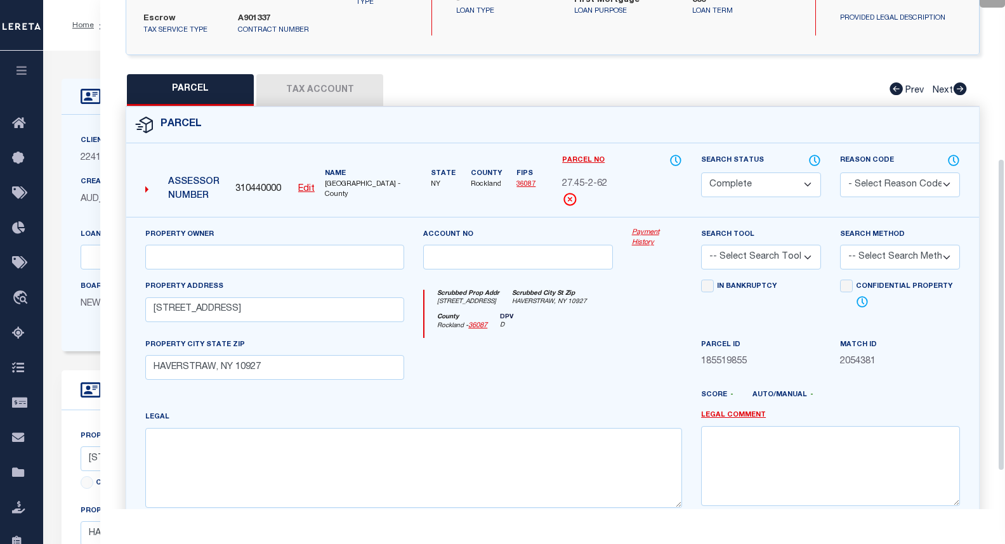
scroll to position [193, 0]
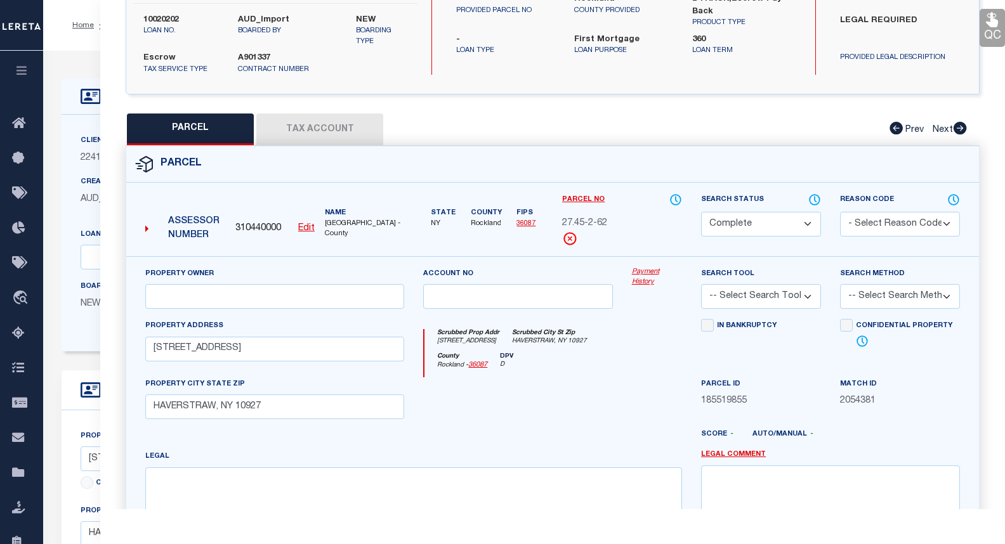
click at [303, 130] on button "Tax Account" at bounding box center [319, 130] width 127 height 32
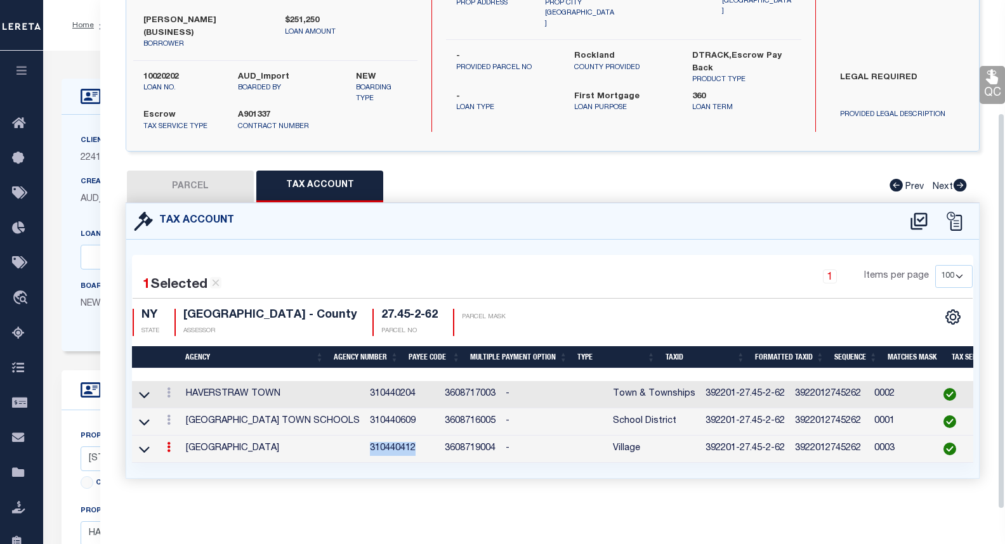
select select "100"
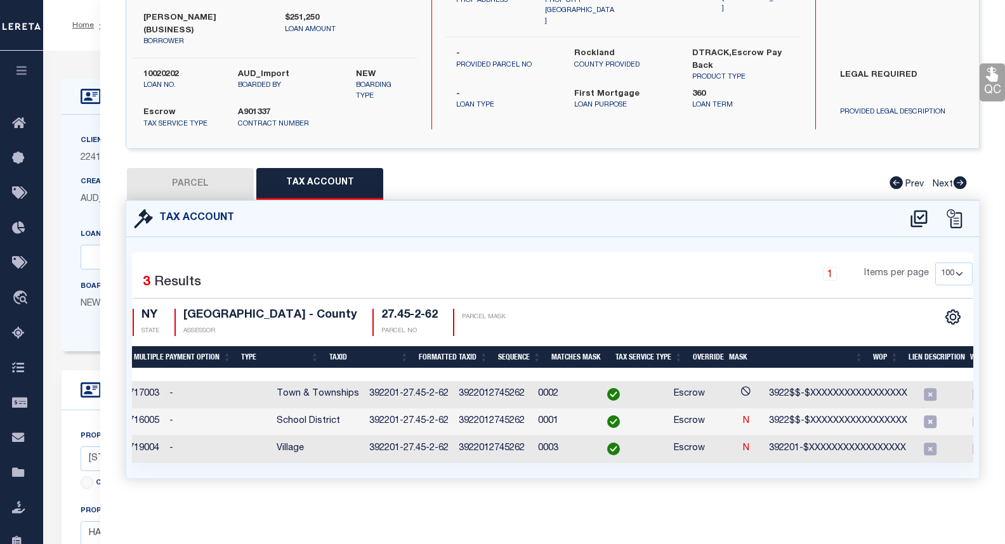
scroll to position [0, 364]
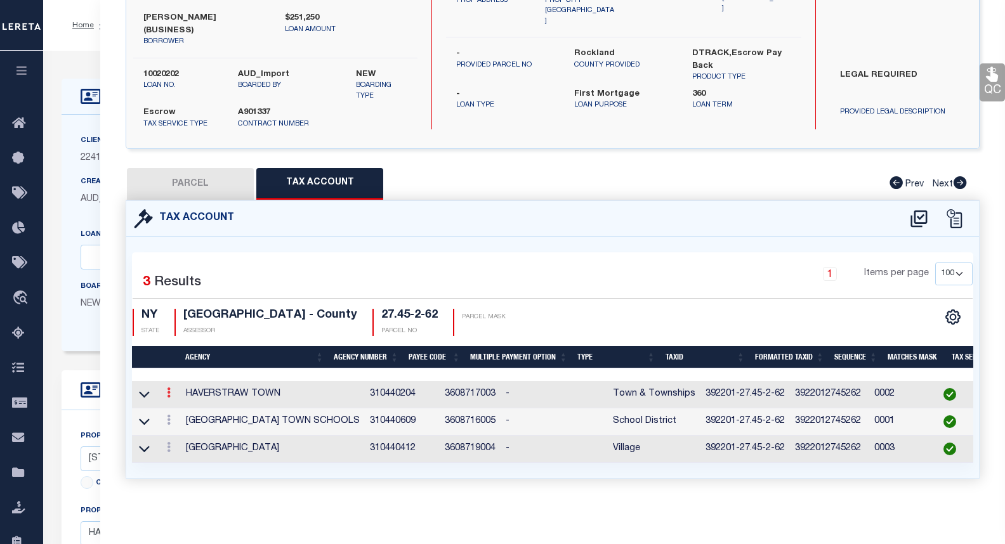
click at [171, 387] on icon at bounding box center [169, 392] width 4 height 10
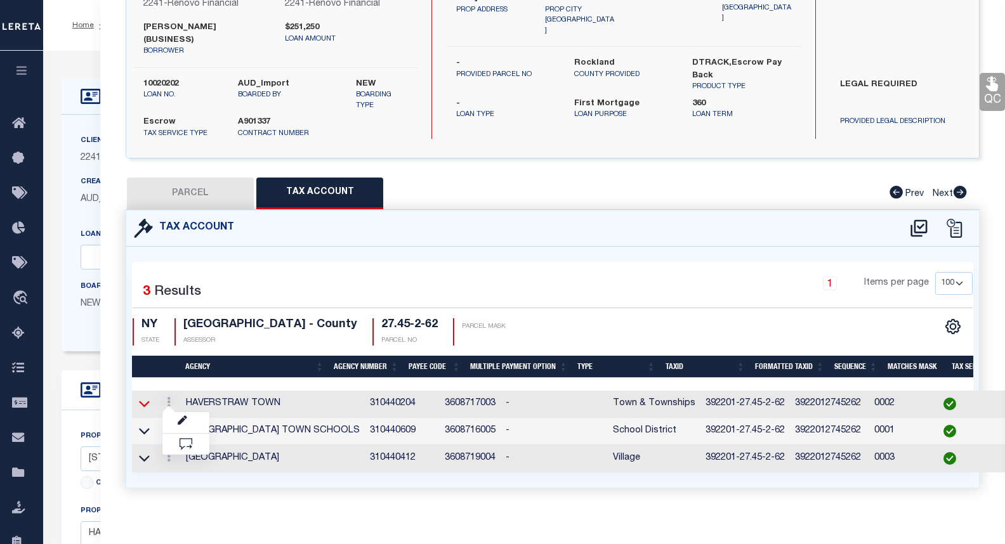
click at [141, 410] on icon at bounding box center [144, 403] width 11 height 13
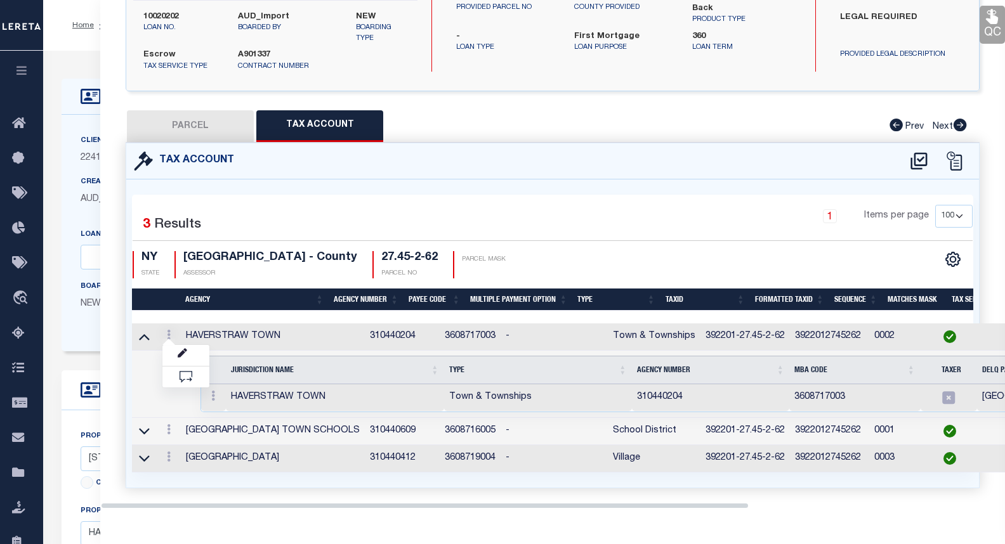
click at [660, 225] on div "1 Items per page 10 25 50 100" at bounding box center [660, 221] width 625 height 33
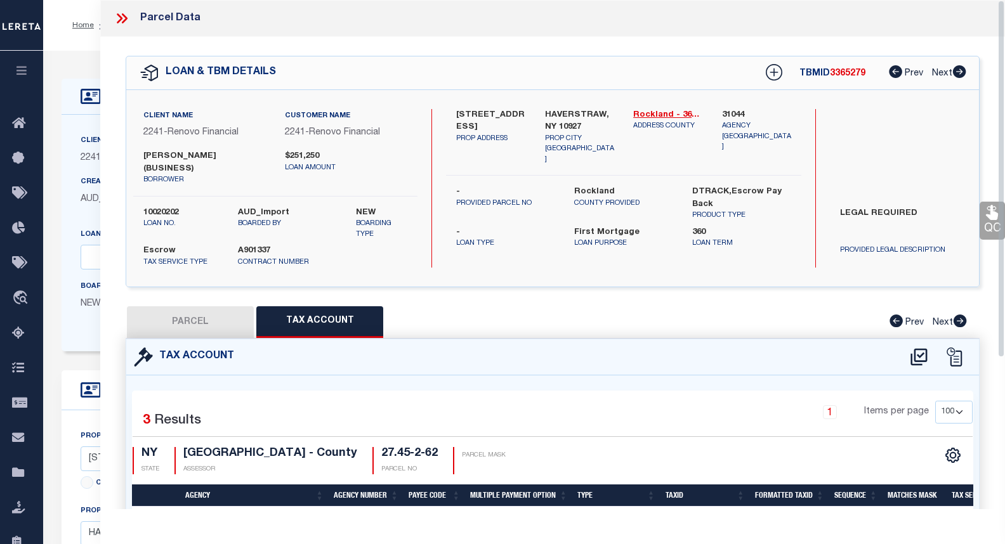
click at [120, 18] on icon at bounding box center [122, 18] width 16 height 16
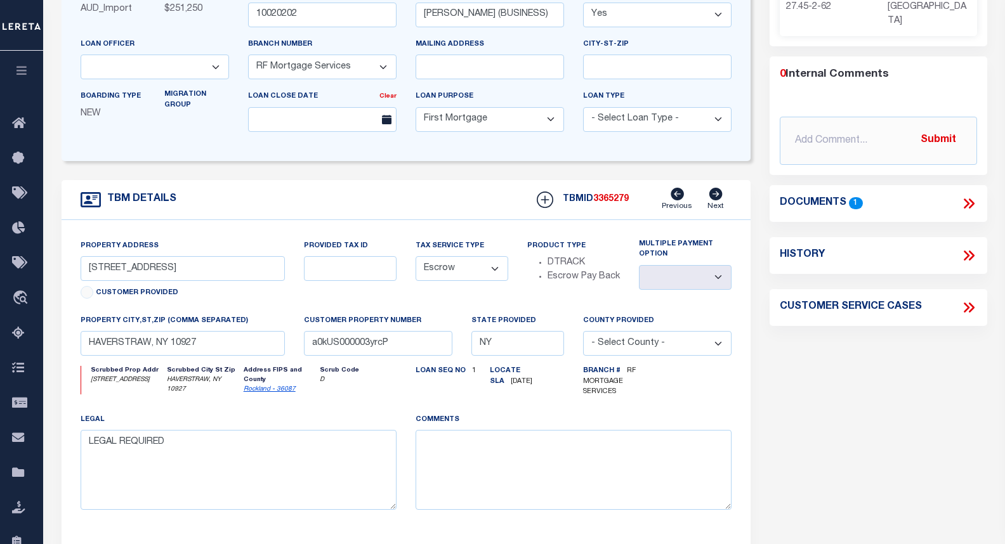
click at [970, 255] on icon at bounding box center [968, 255] width 16 height 16
select select "100"
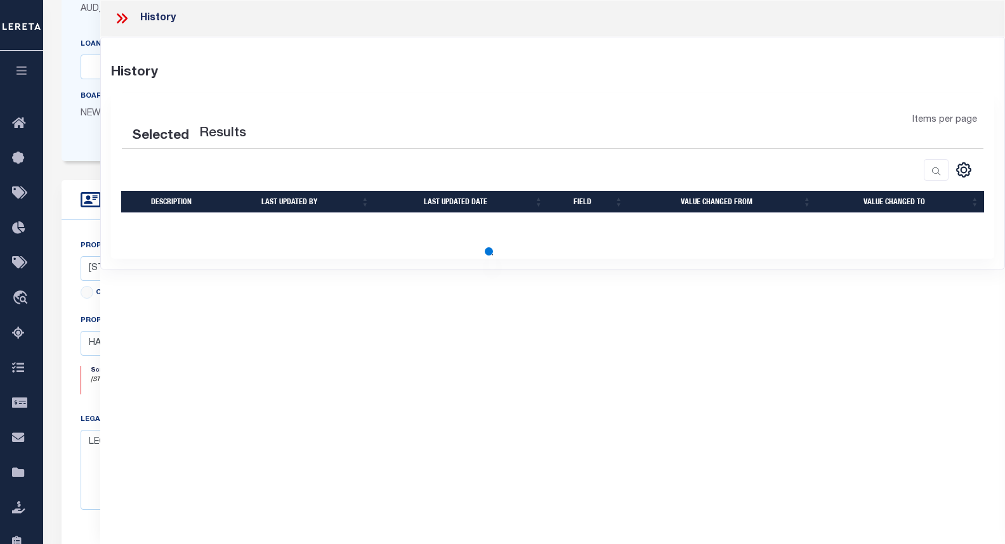
select select "100"
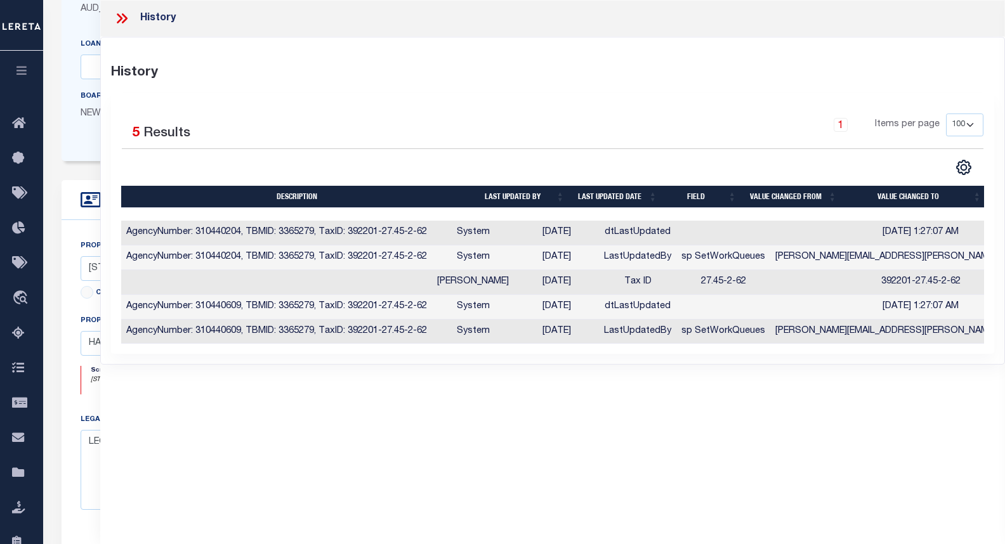
click at [121, 16] on icon at bounding box center [122, 18] width 16 height 16
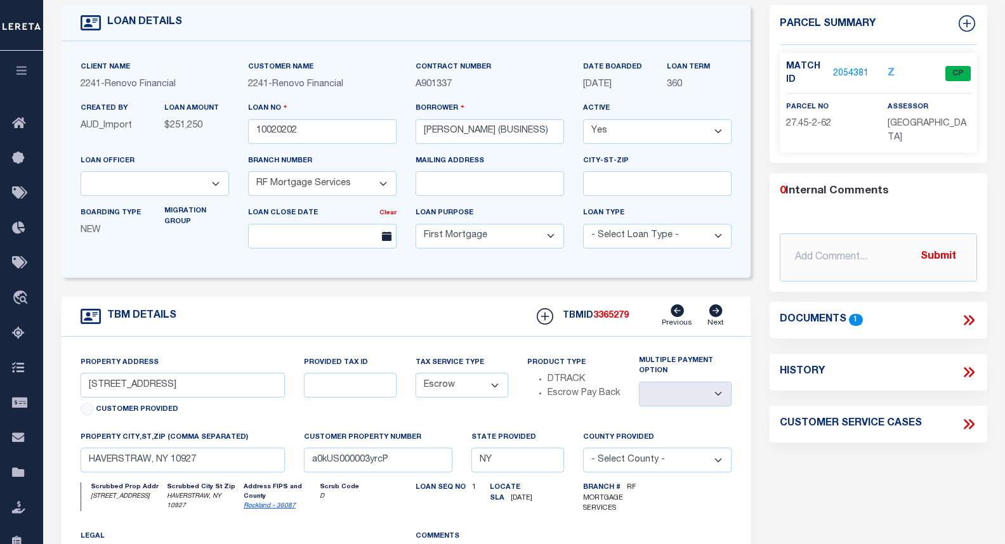
scroll to position [63, 0]
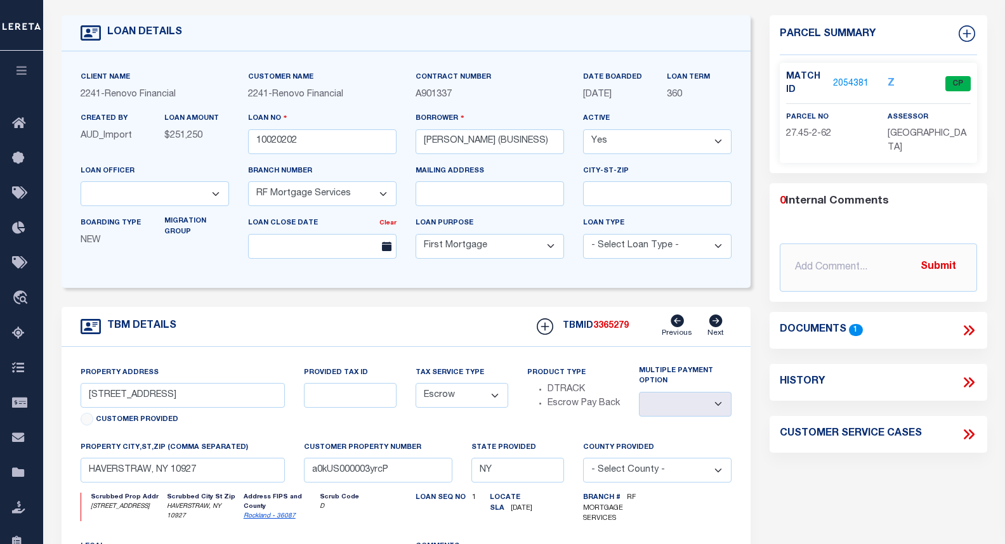
click at [849, 79] on link "2054381" at bounding box center [851, 83] width 36 height 13
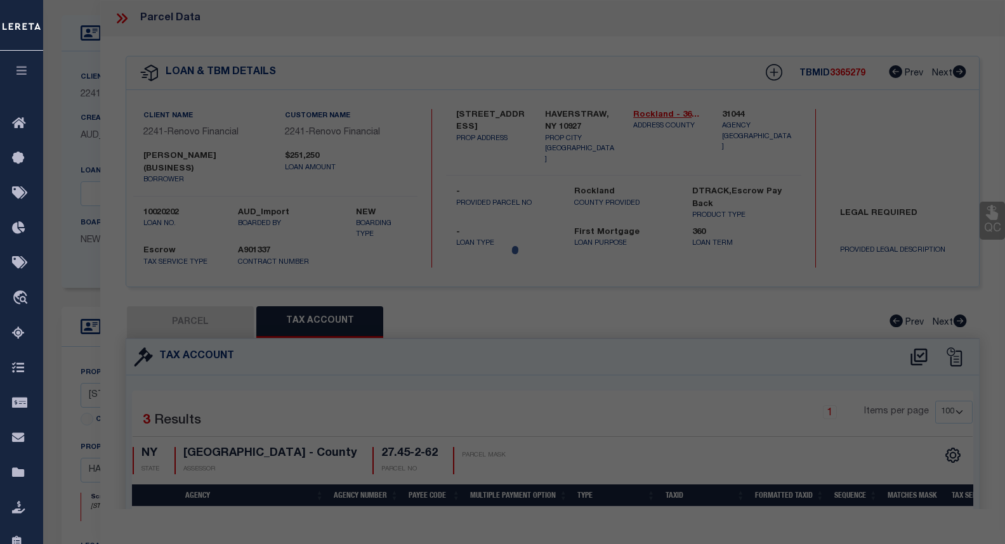
select select "AS"
checkbox input "false"
select select "CP"
select select
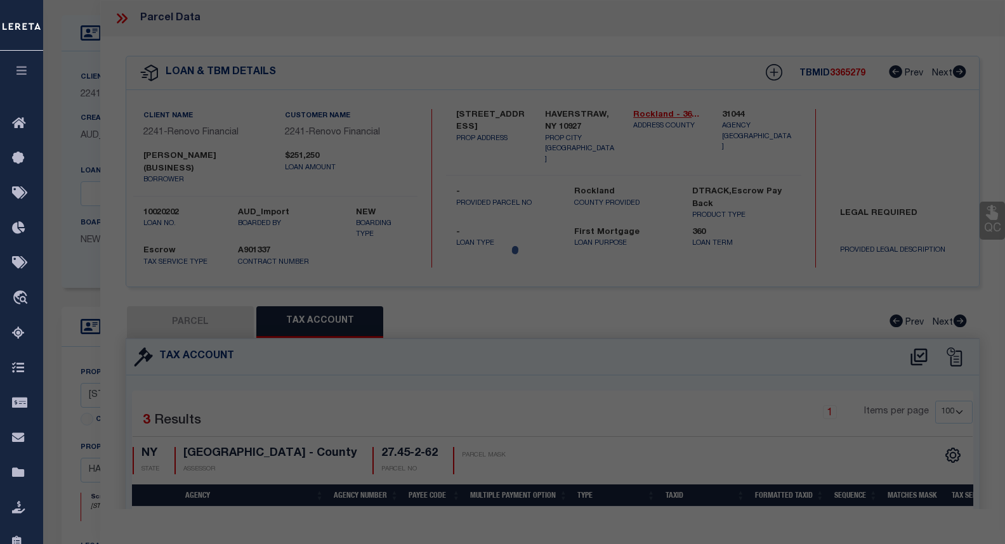
type input "[STREET_ADDRESS]"
checkbox input "false"
type input "HAVERSTRAW, NY 10927"
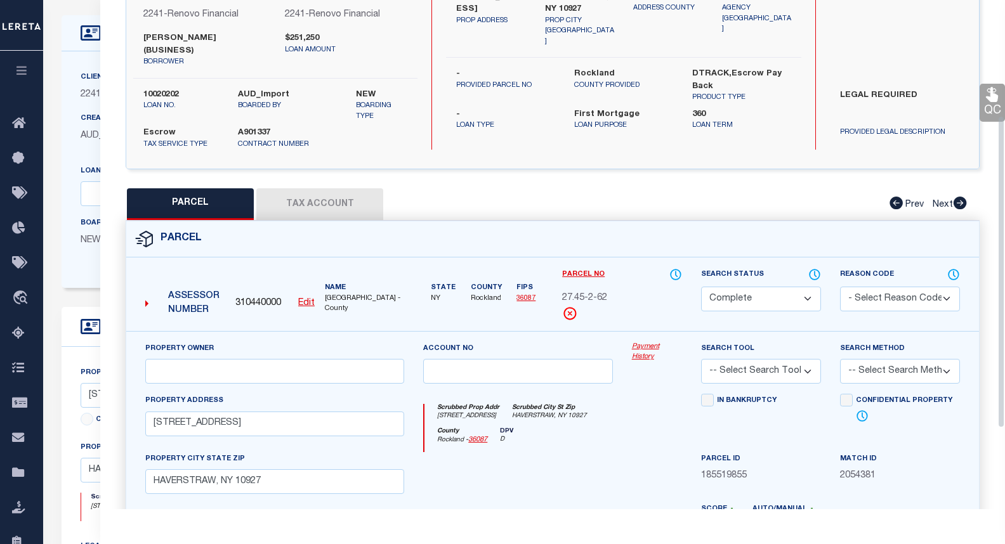
scroll to position [190, 0]
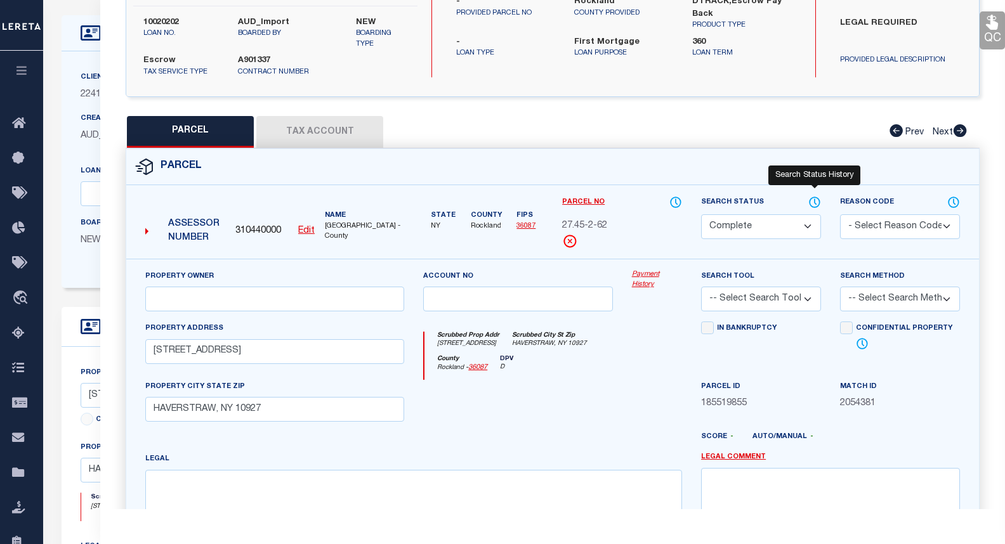
click at [818, 202] on icon at bounding box center [814, 202] width 13 height 14
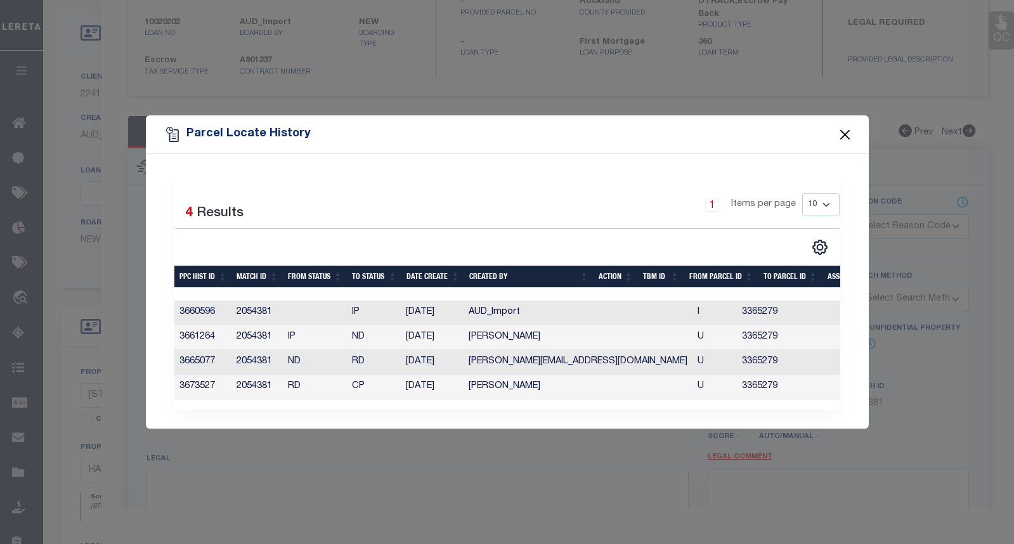
click at [847, 130] on button "Close" at bounding box center [844, 134] width 16 height 16
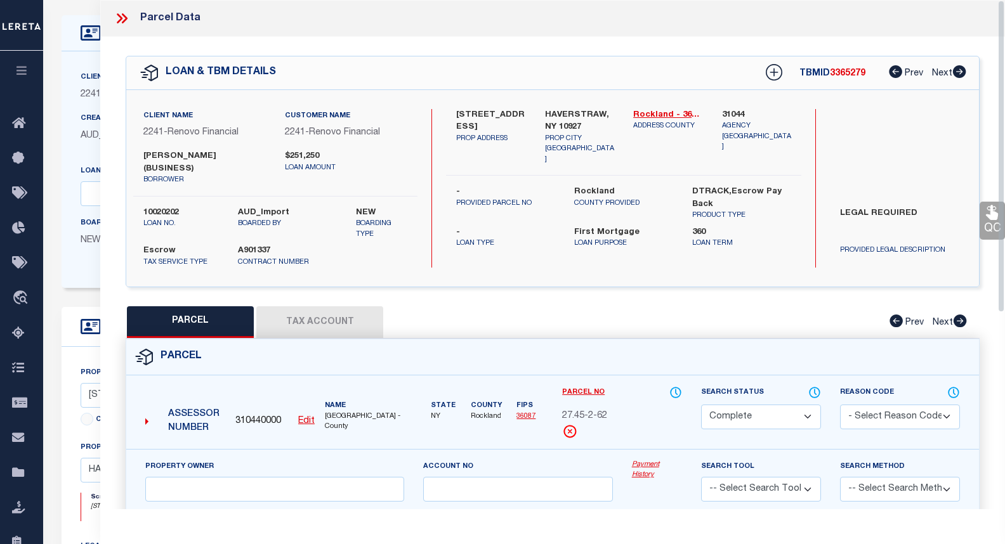
scroll to position [0, 0]
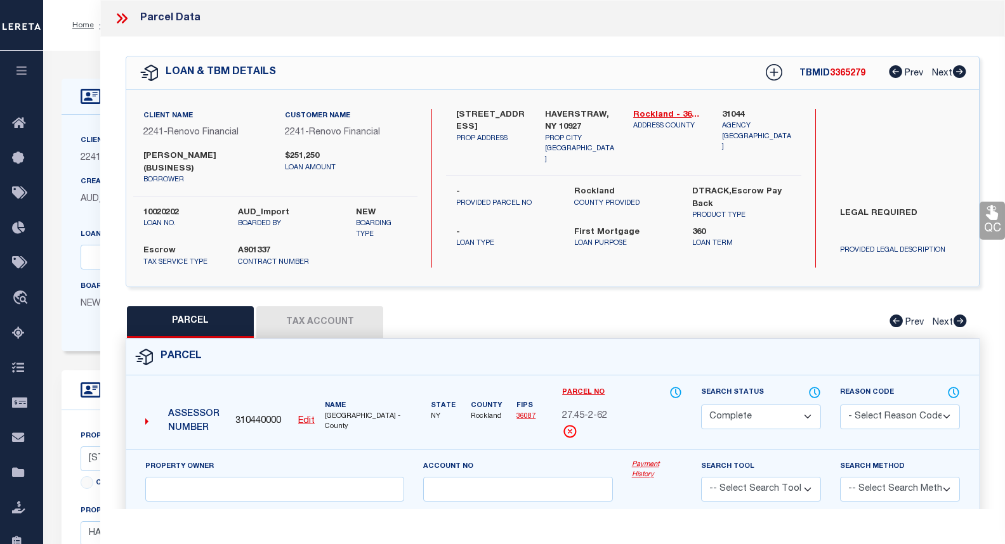
click at [119, 20] on icon at bounding box center [122, 18] width 16 height 16
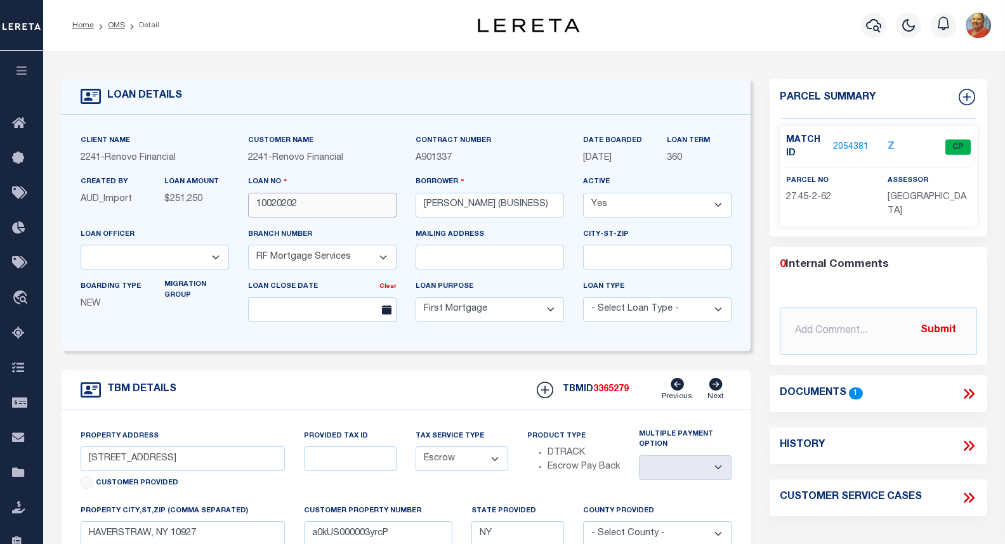
drag, startPoint x: 322, startPoint y: 208, endPoint x: 254, endPoint y: 206, distance: 67.9
click at [254, 207] on input "10020202" at bounding box center [322, 205] width 148 height 25
drag, startPoint x: 424, startPoint y: 205, endPoint x: 583, endPoint y: 205, distance: 158.5
click at [583, 205] on div "Client Name 2241 - Renovo Financial Customer Name 2241 - Renovo Financial Contr…" at bounding box center [406, 233] width 670 height 199
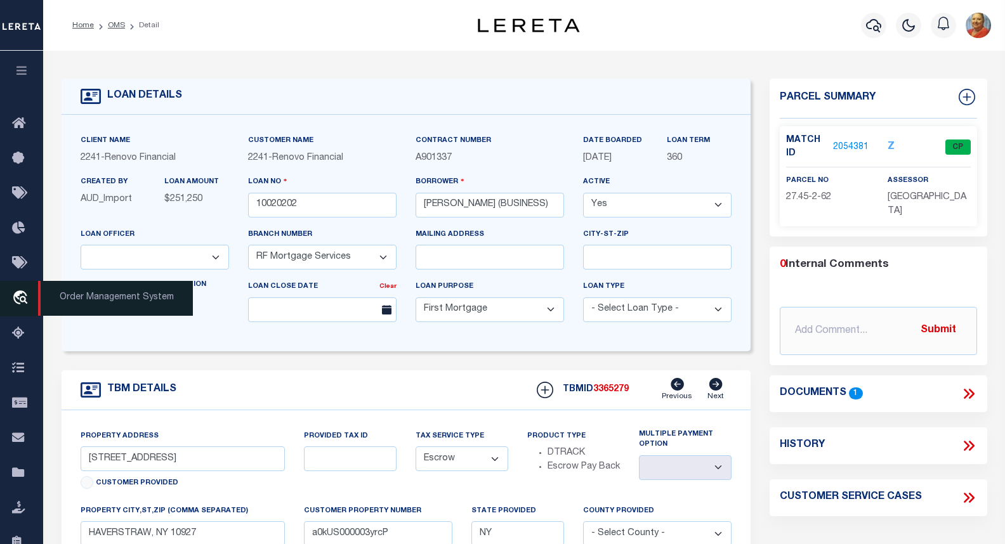
scroll to position [0, 0]
